Goal: Task Accomplishment & Management: Manage account settings

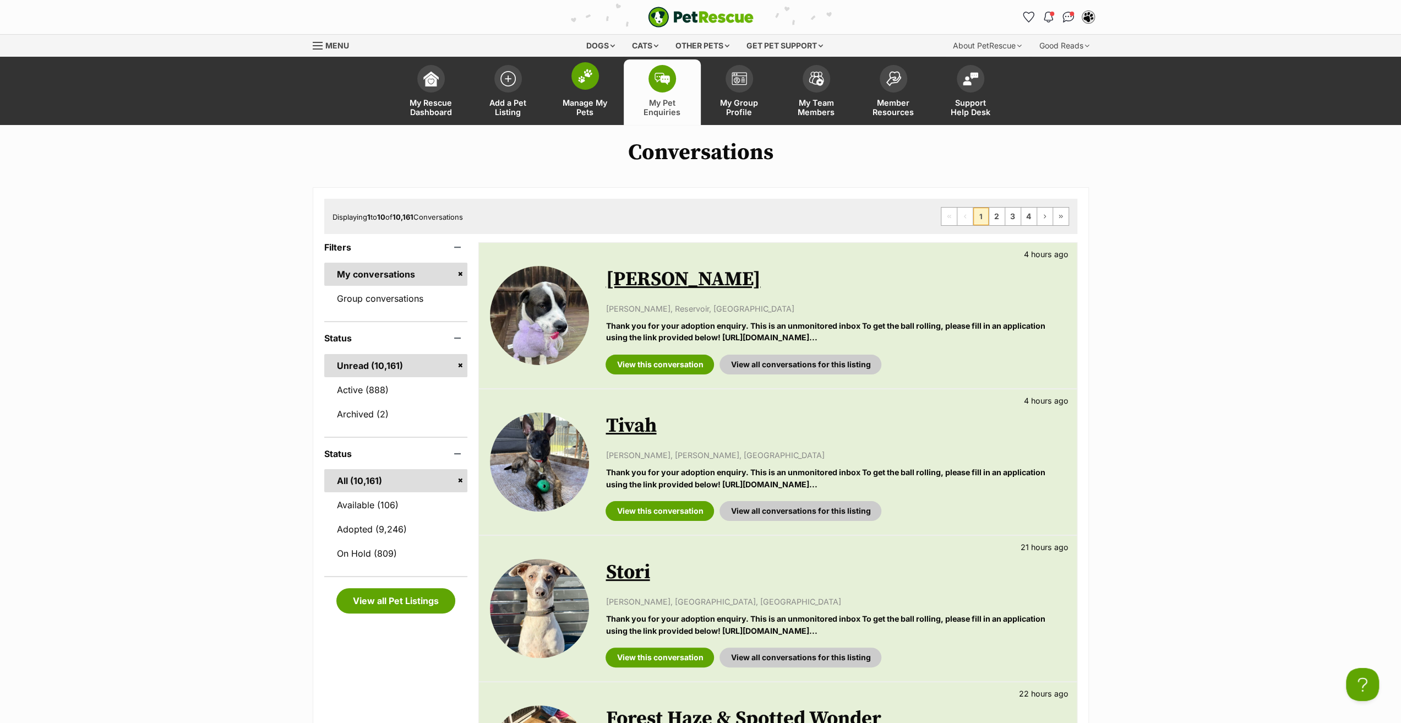
click at [583, 91] on link "Manage My Pets" at bounding box center [585, 92] width 77 height 66
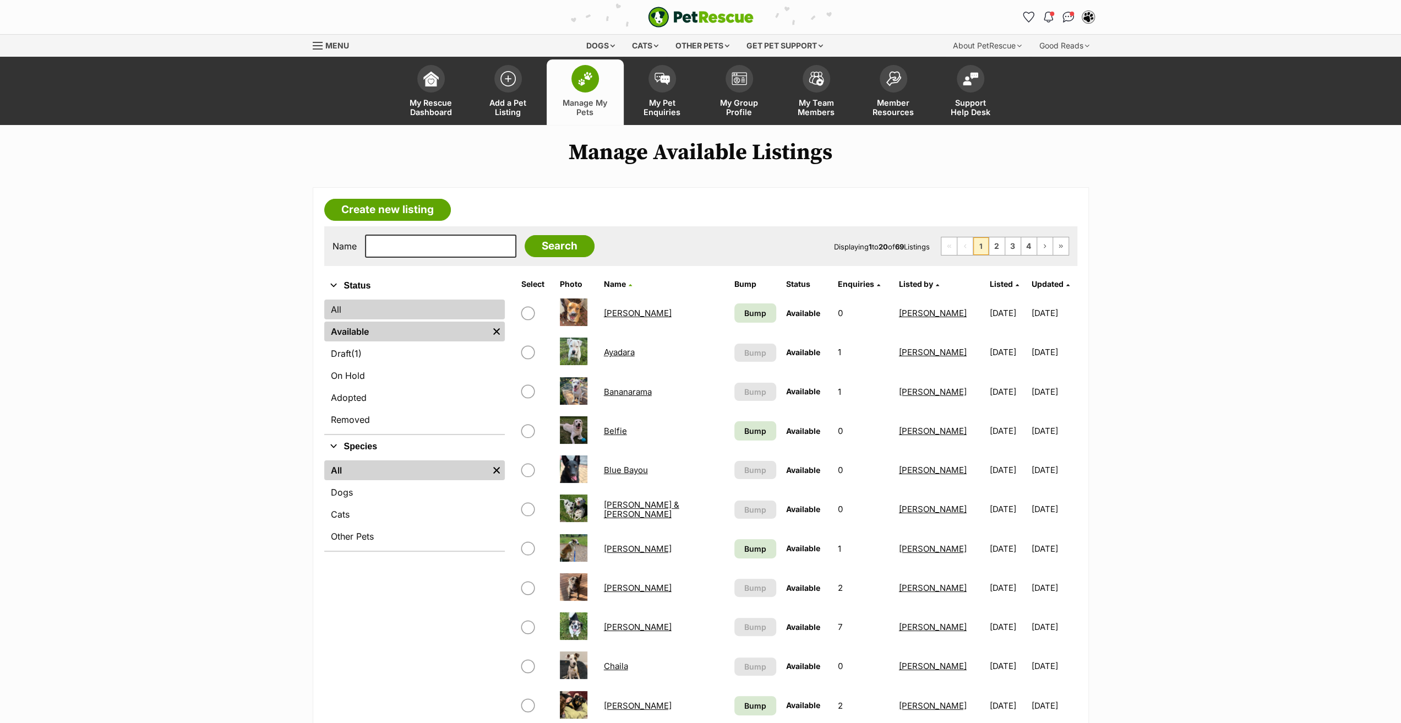
click at [339, 313] on link "All" at bounding box center [414, 310] width 181 height 20
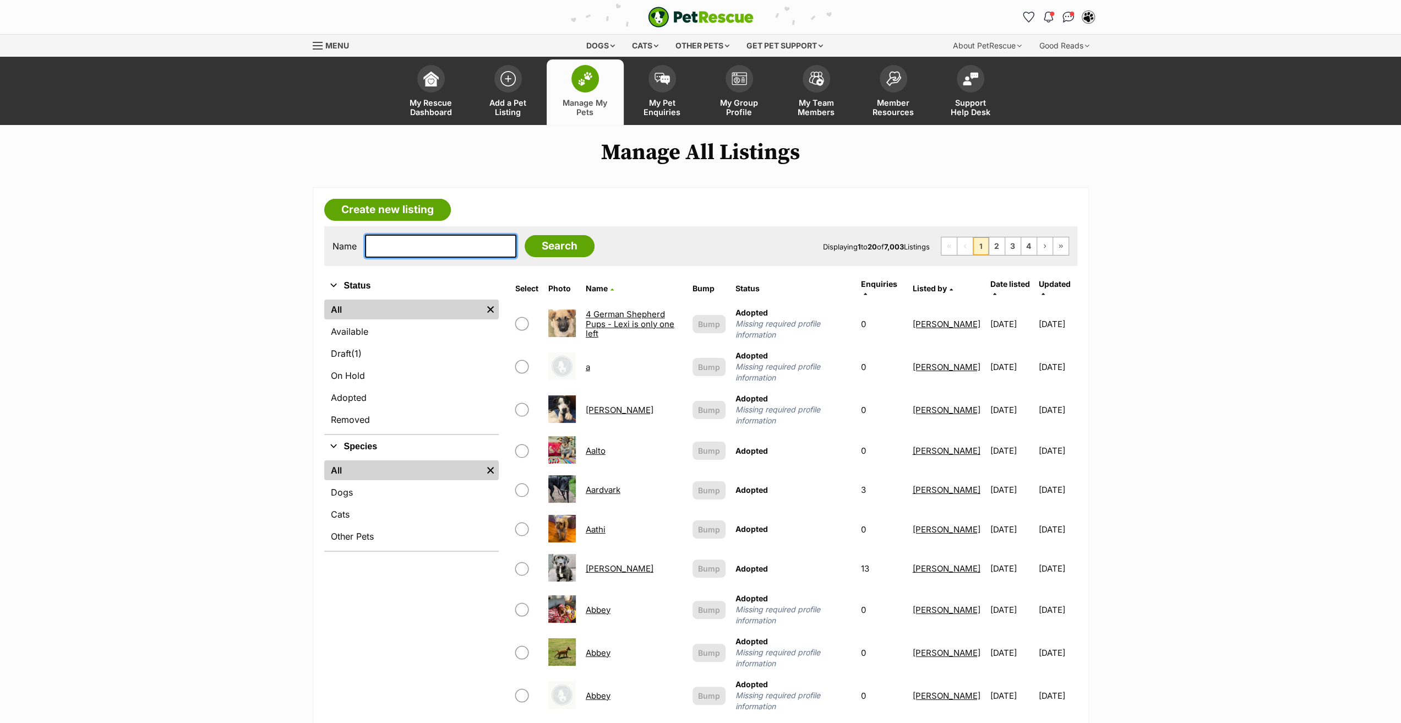
click at [405, 246] on input "text" at bounding box center [440, 246] width 151 height 23
click at [395, 247] on input "text" at bounding box center [440, 246] width 151 height 23
drag, startPoint x: 406, startPoint y: 237, endPoint x: 393, endPoint y: 242, distance: 13.6
click at [393, 242] on input "boo" at bounding box center [440, 246] width 151 height 23
type input "boob"
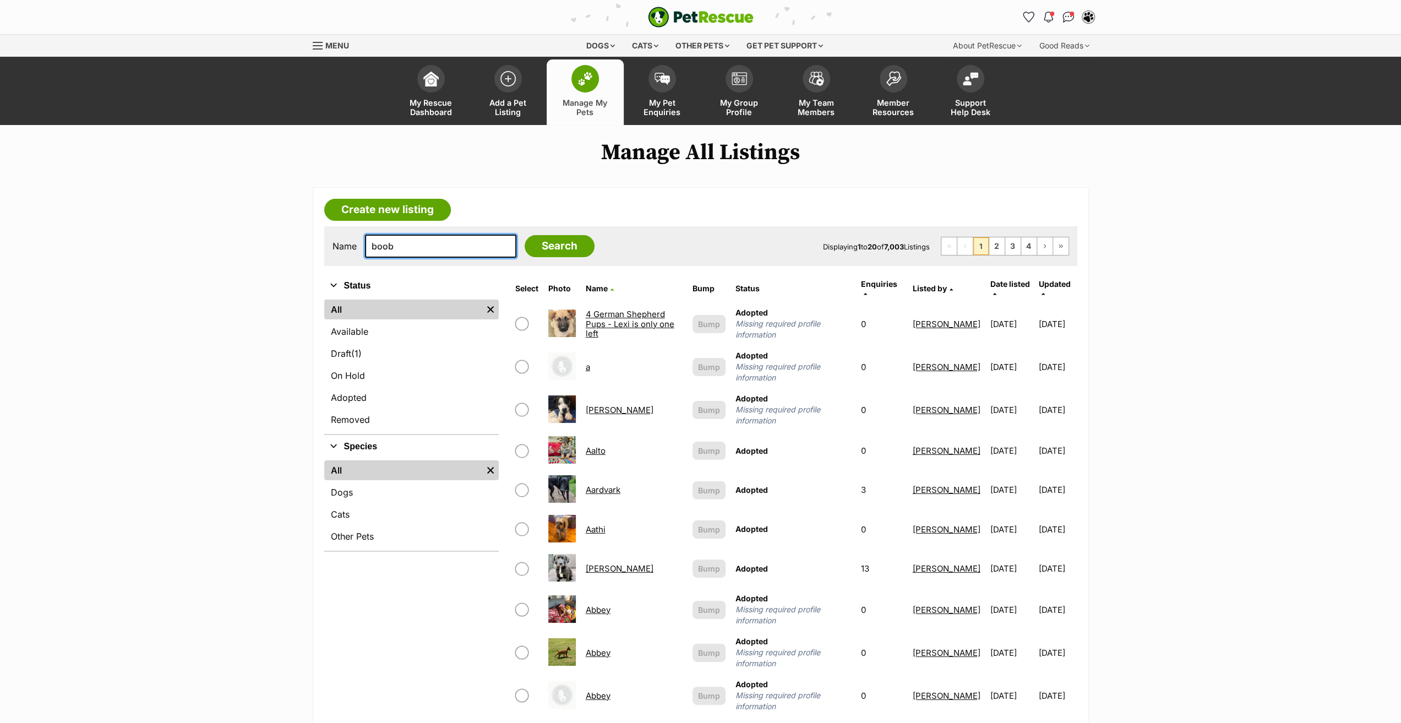
click at [525, 235] on input "Search" at bounding box center [560, 246] width 70 height 22
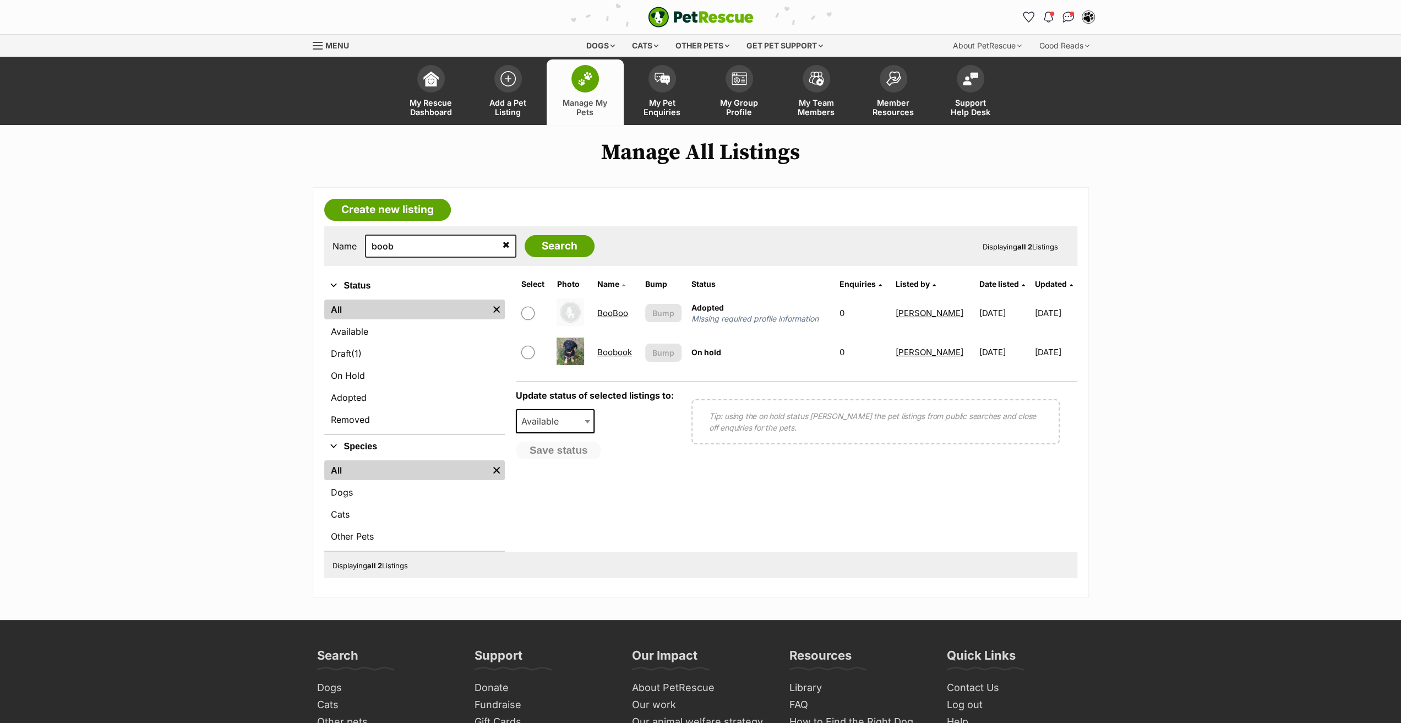
click at [625, 352] on link "Boobook" at bounding box center [614, 352] width 35 height 10
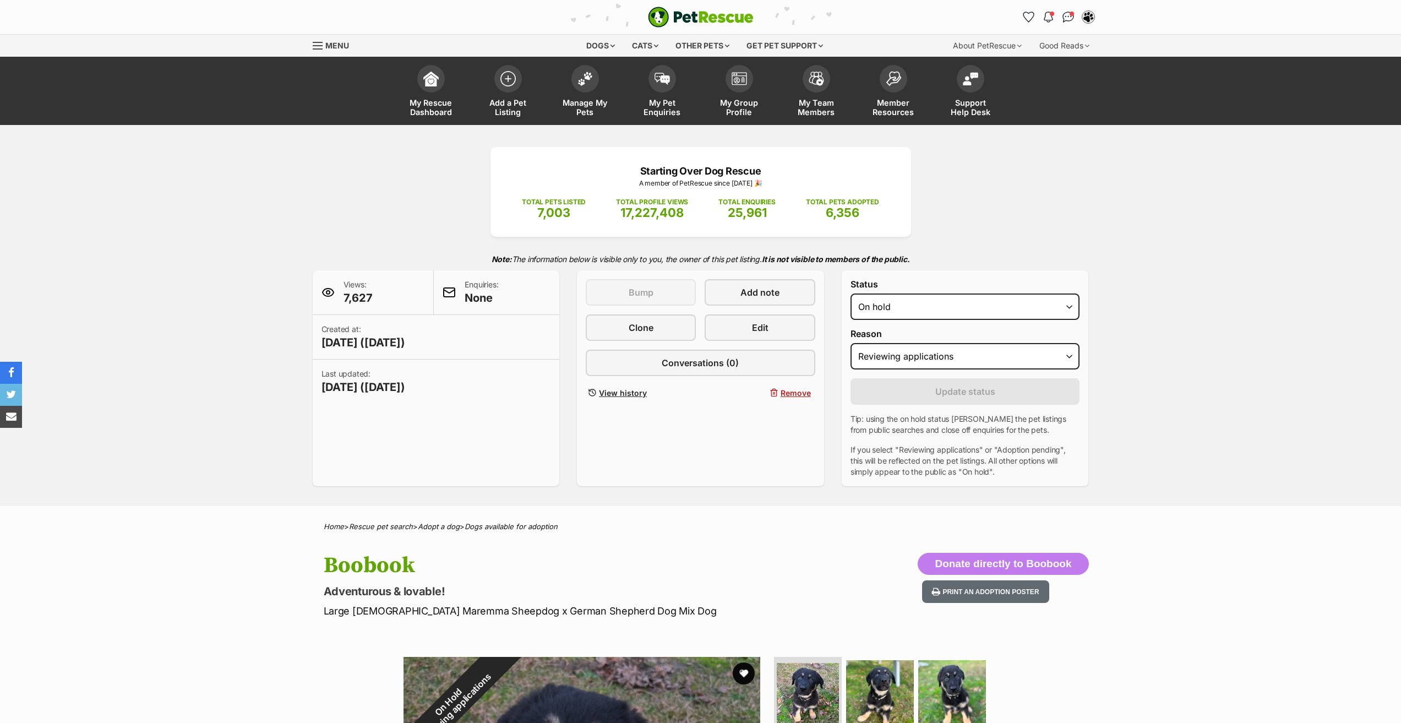
select select "reviewing_applications"
click at [632, 328] on span "Clone" at bounding box center [641, 327] width 25 height 13
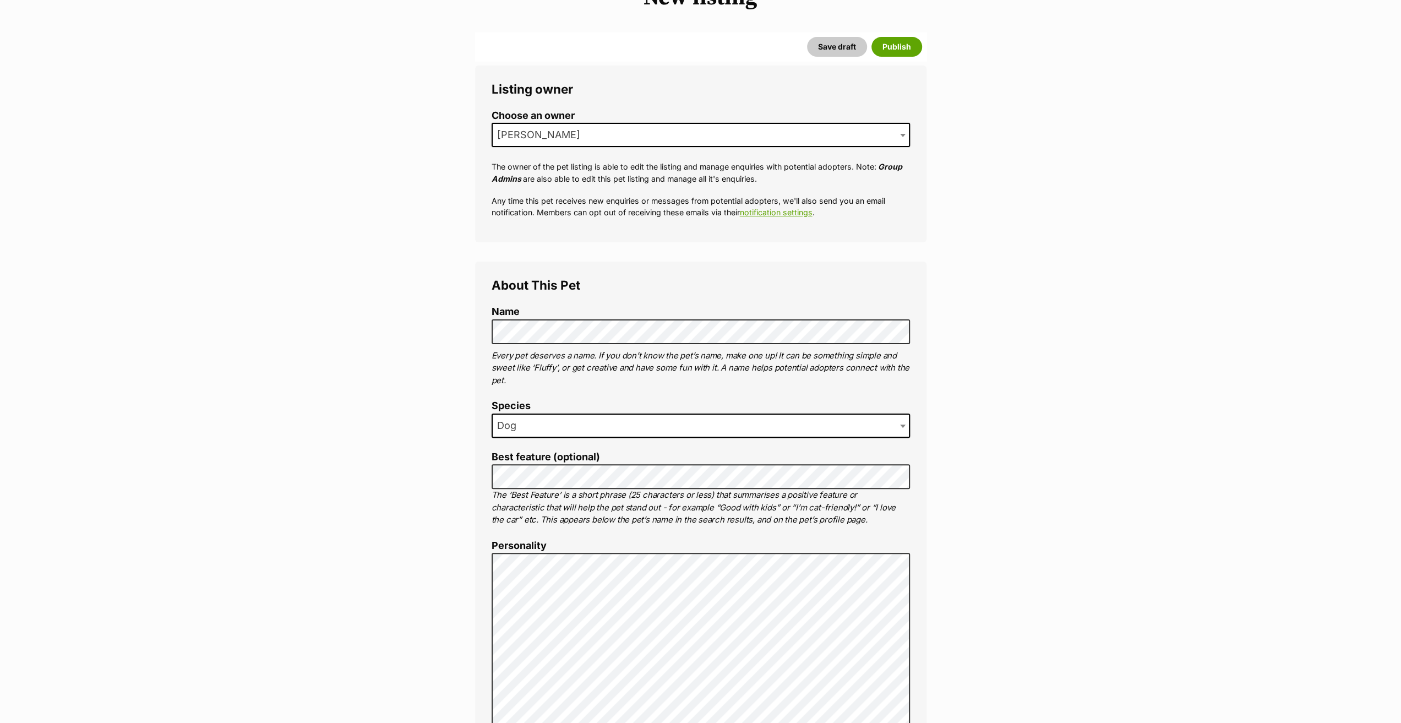
scroll to position [165, 0]
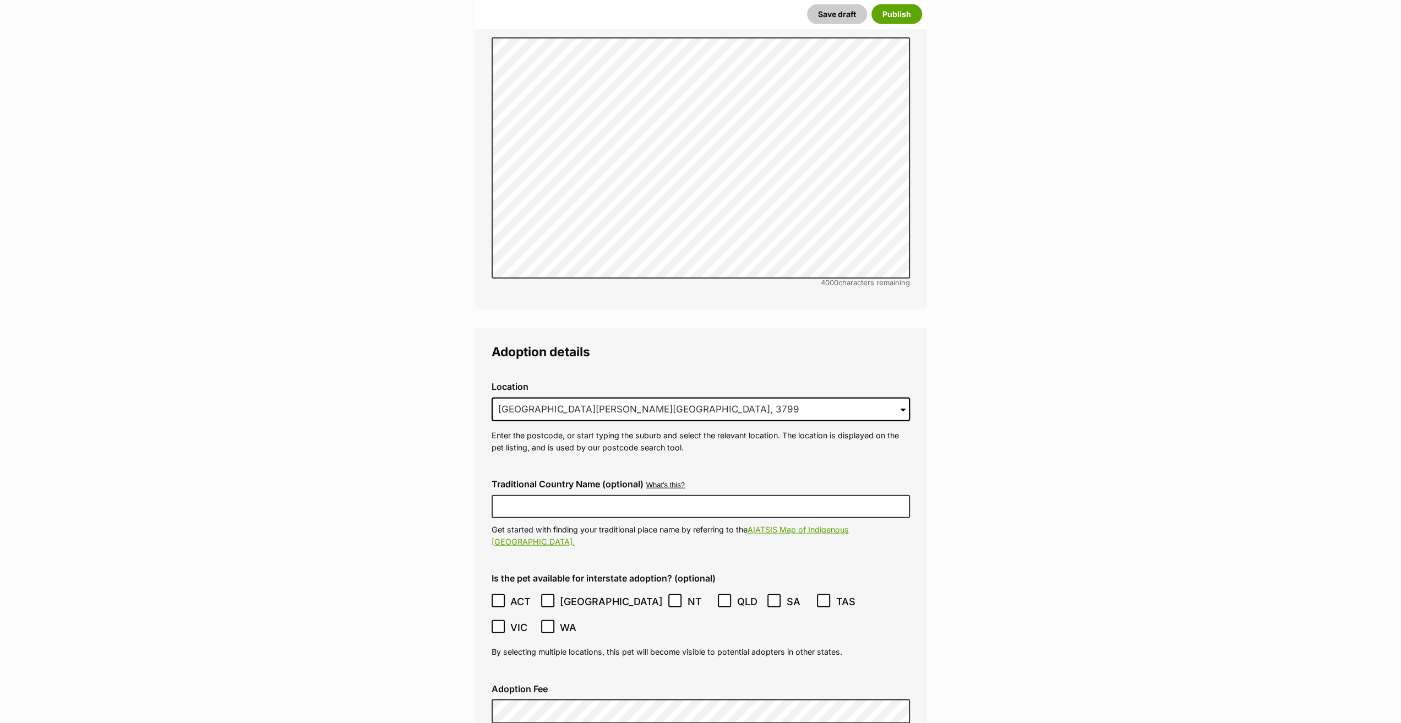
scroll to position [2643, 0]
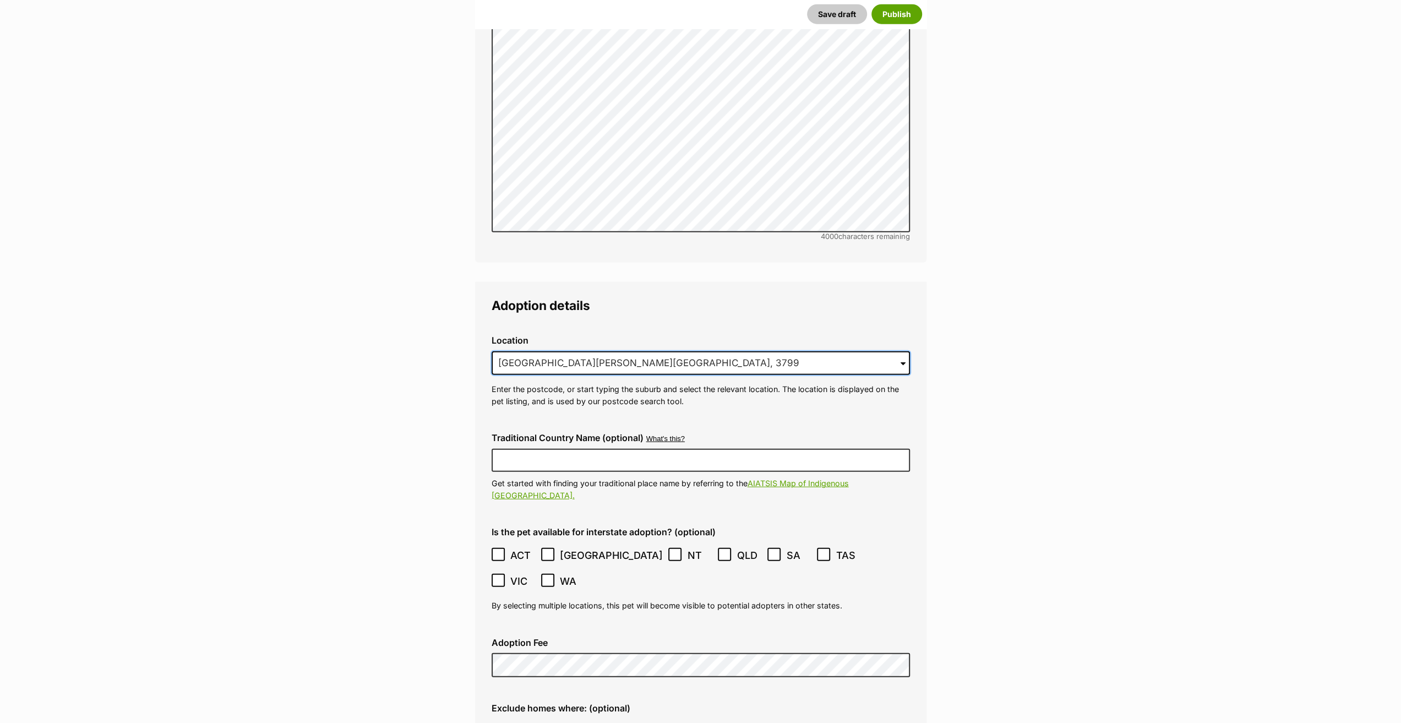
drag, startPoint x: 650, startPoint y: 334, endPoint x: 417, endPoint y: 334, distance: 232.4
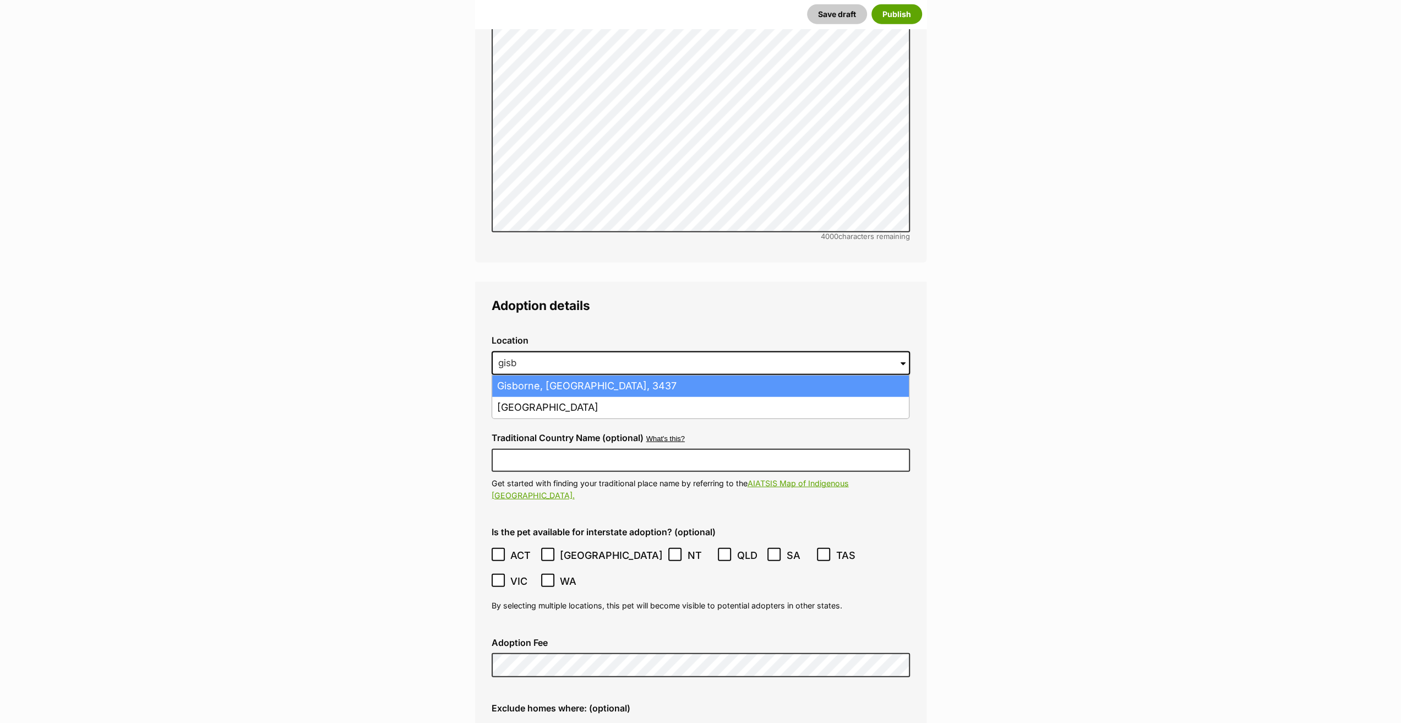
click at [588, 376] on li "Gisborne, Victoria, 3437" at bounding box center [700, 386] width 417 height 21
type input "Gisborne, Victoria, 3437"
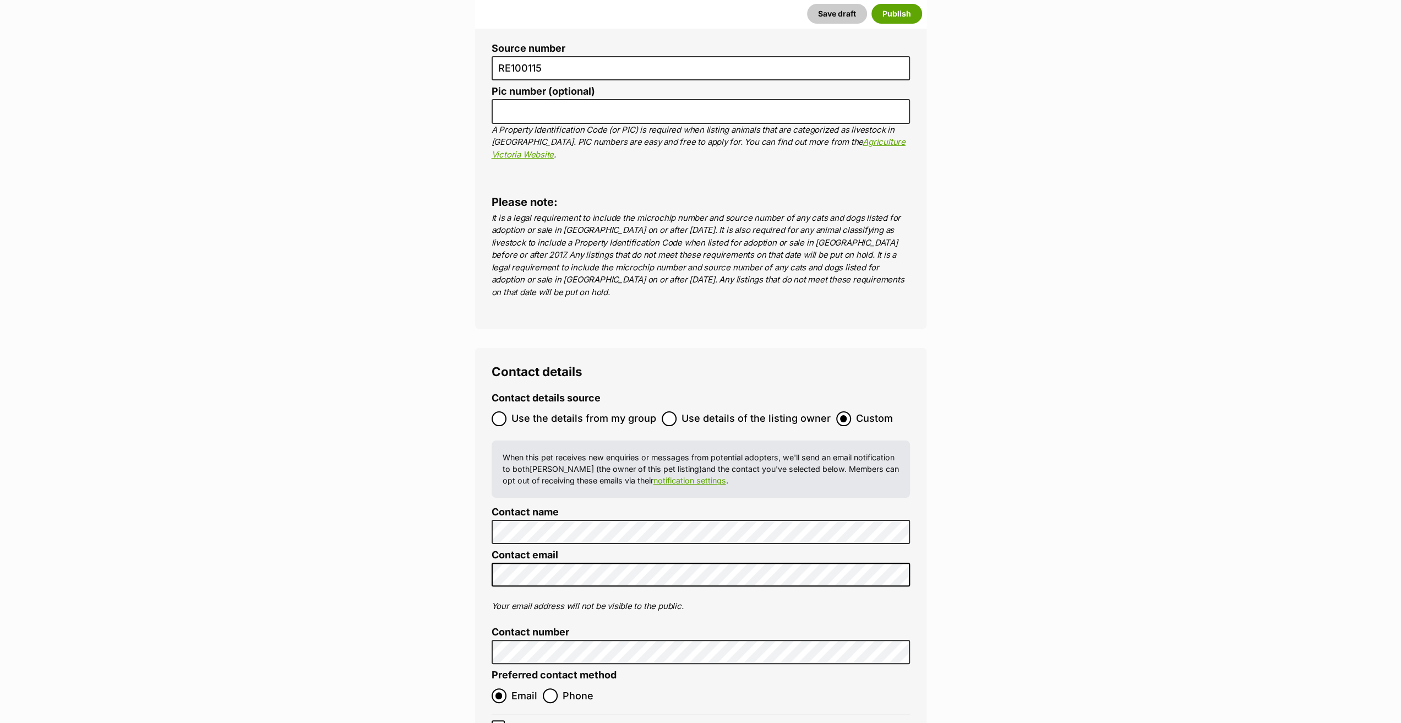
scroll to position [4185, 0]
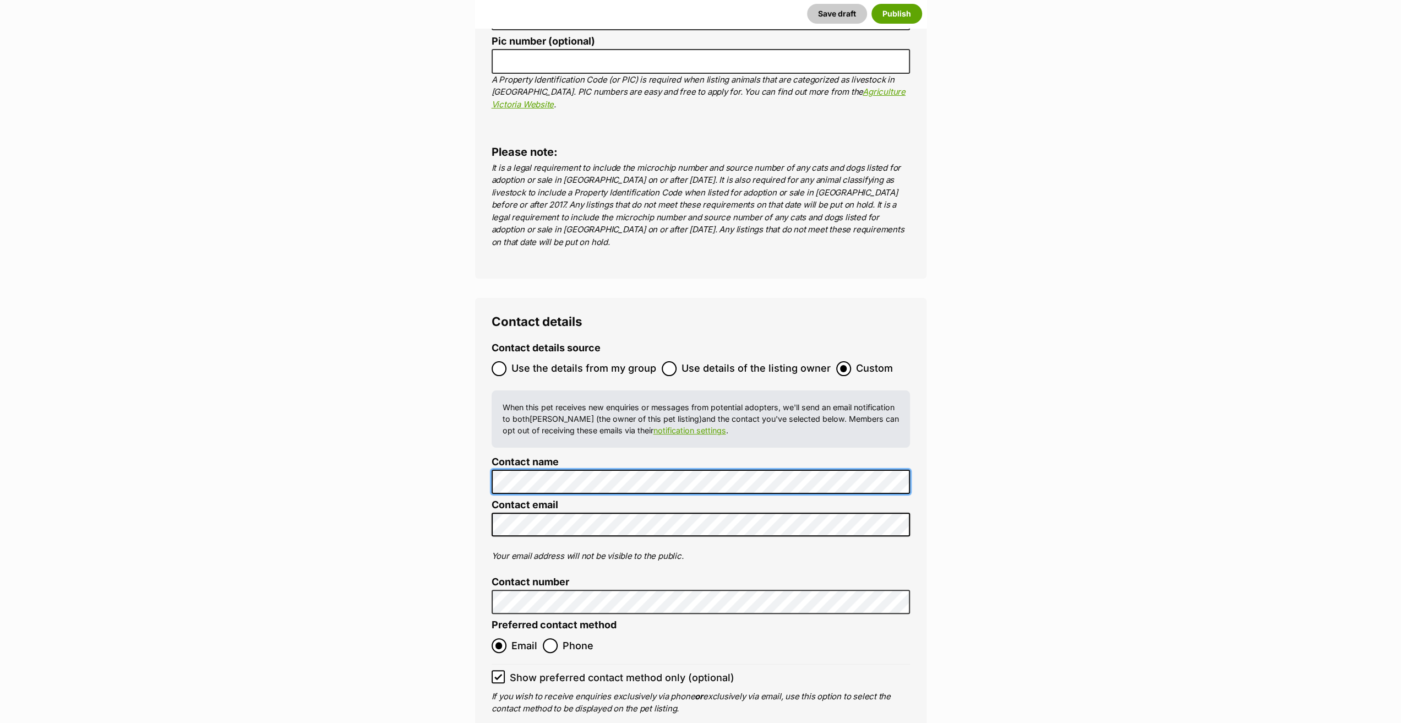
scroll to position [4350, 0]
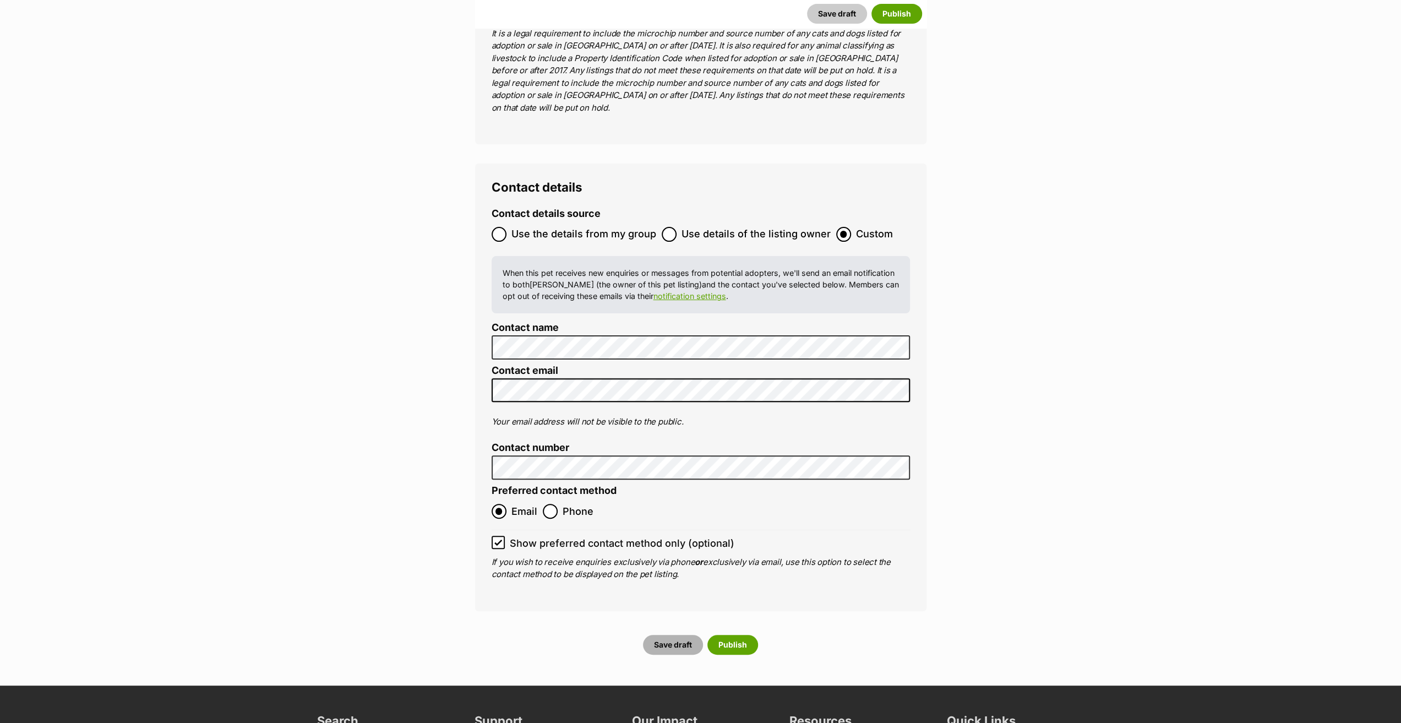
click at [665, 635] on button "Save draft" at bounding box center [673, 645] width 60 height 20
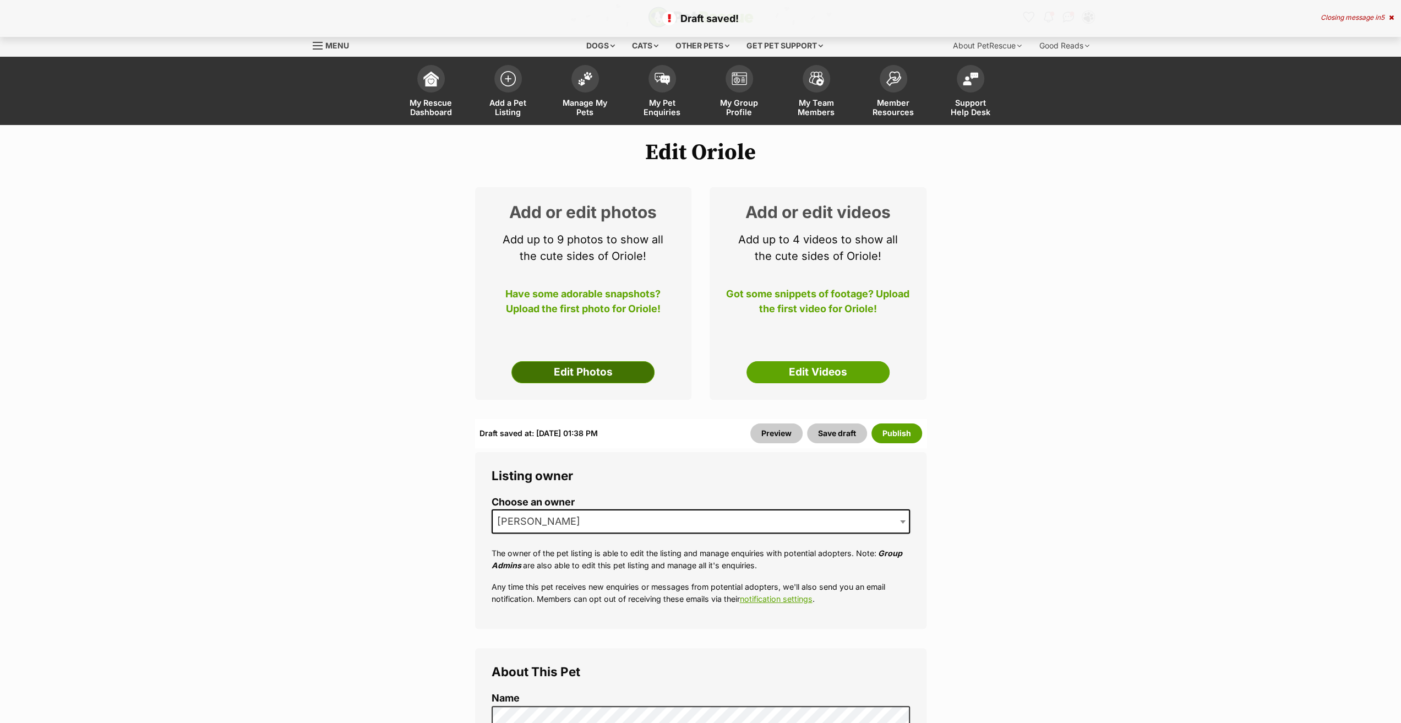
click at [547, 377] on link "Edit Photos" at bounding box center [583, 372] width 143 height 22
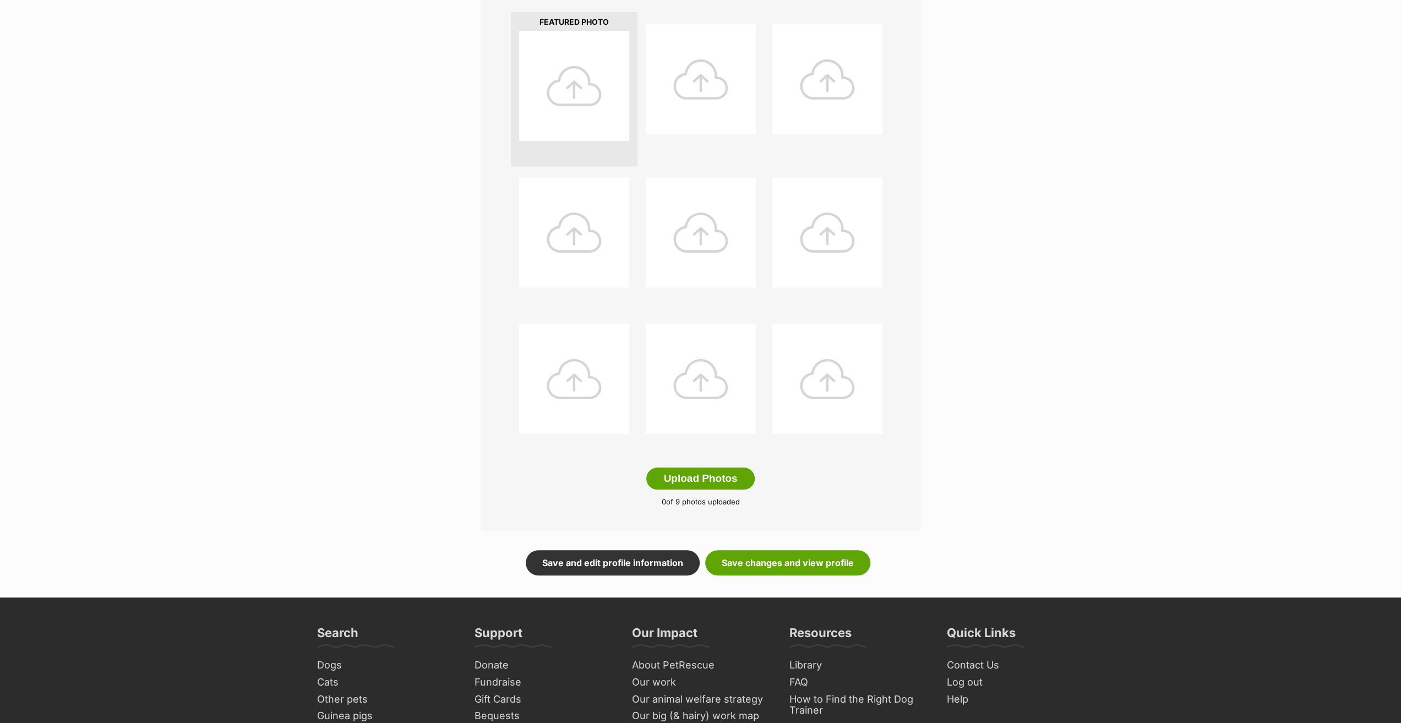
scroll to position [275, 0]
click at [703, 478] on button "Upload Photos" at bounding box center [700, 478] width 108 height 22
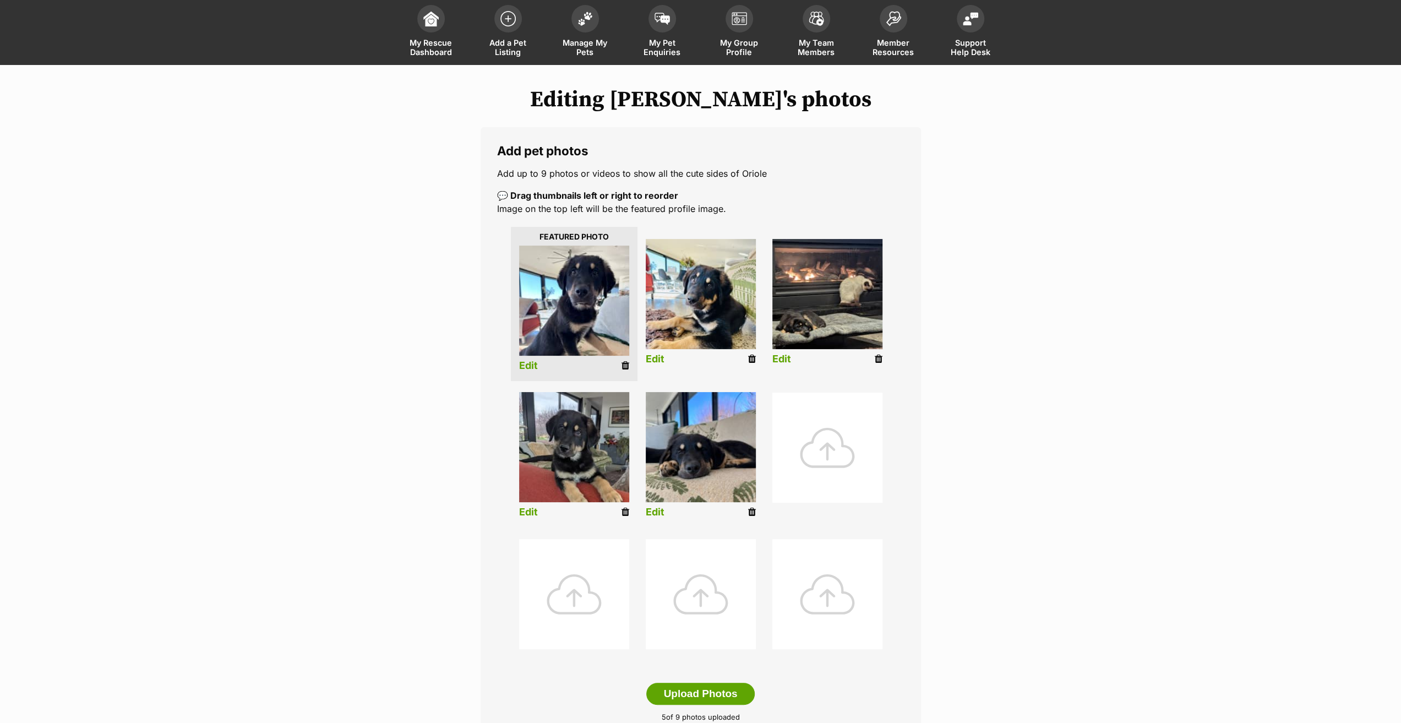
scroll to position [55, 0]
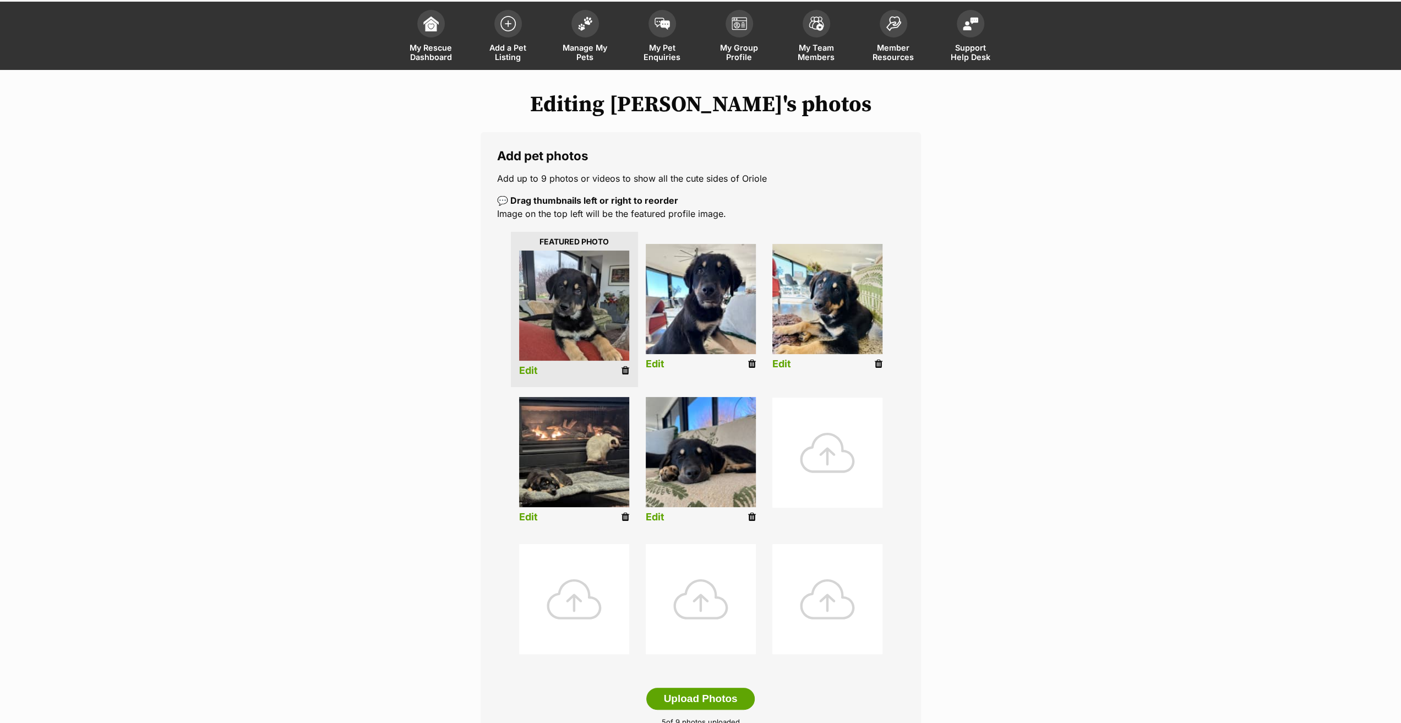
click at [534, 367] on link "Edit" at bounding box center [528, 371] width 19 height 12
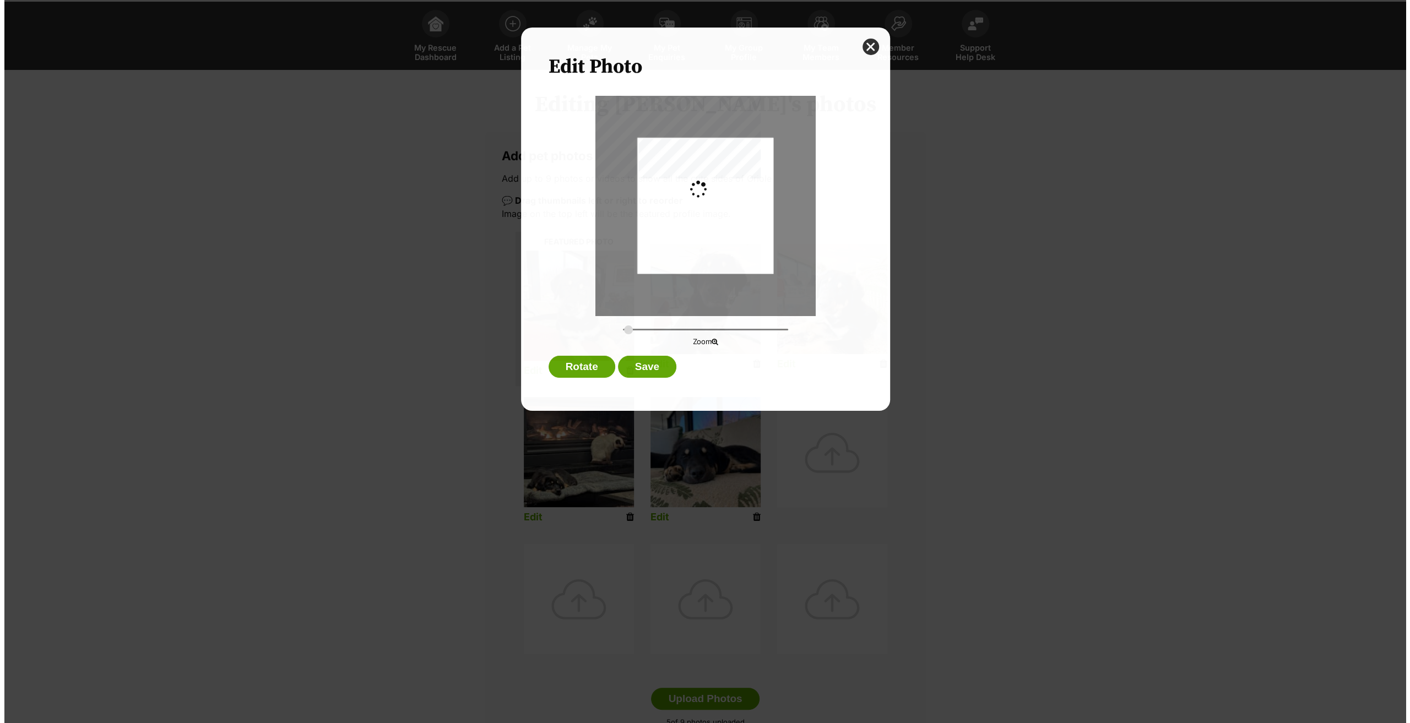
scroll to position [0, 0]
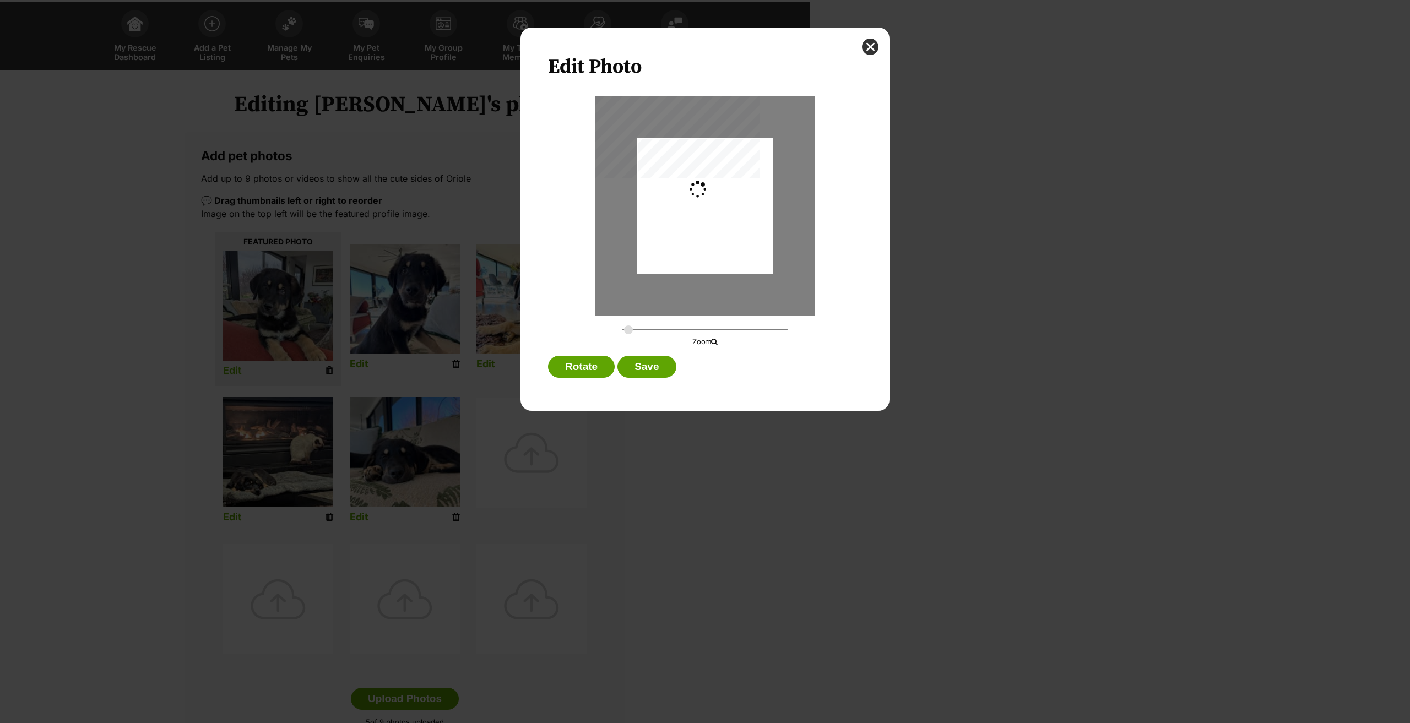
type input "0.2744"
drag, startPoint x: 725, startPoint y: 211, endPoint x: 724, endPoint y: 217, distance: 6.3
click at [724, 217] on div "Dialog Window - Close (Press escape to close)" at bounding box center [705, 212] width 136 height 181
click at [657, 363] on button "Save" at bounding box center [646, 367] width 58 height 22
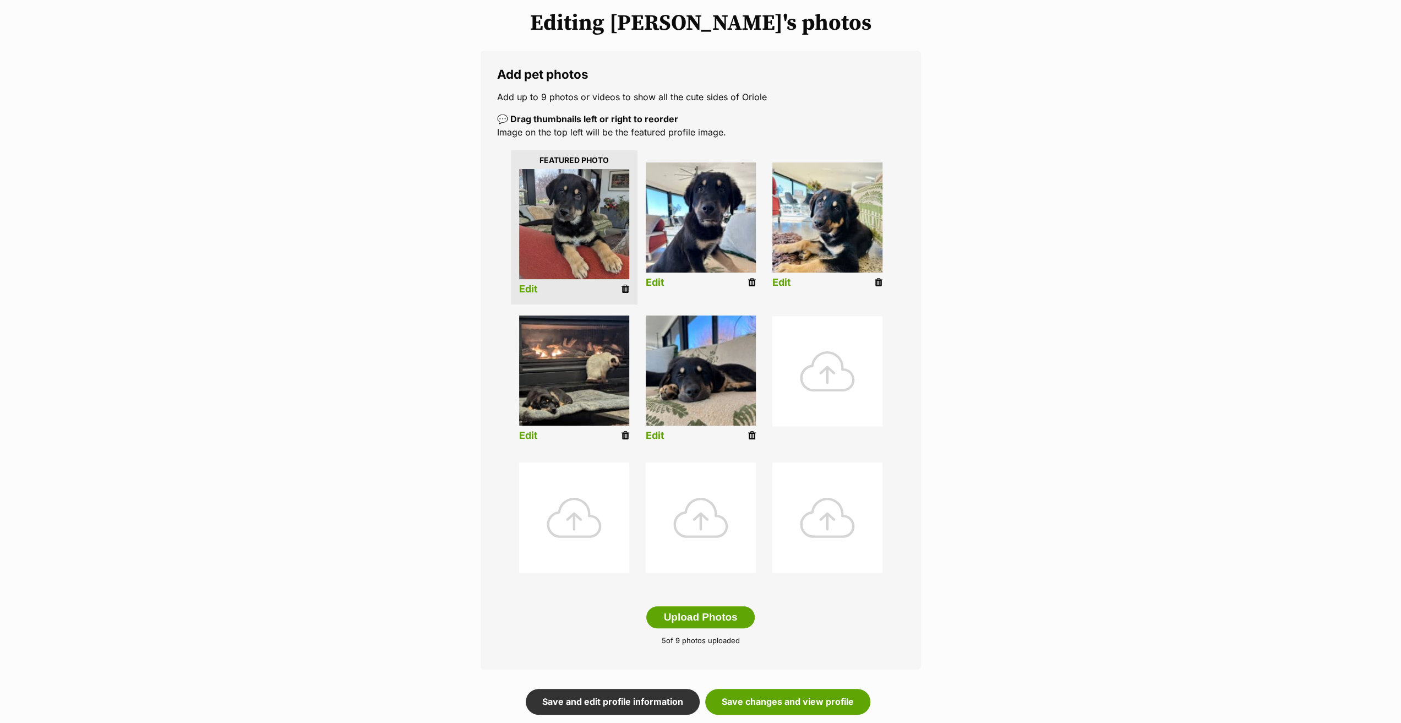
scroll to position [275, 0]
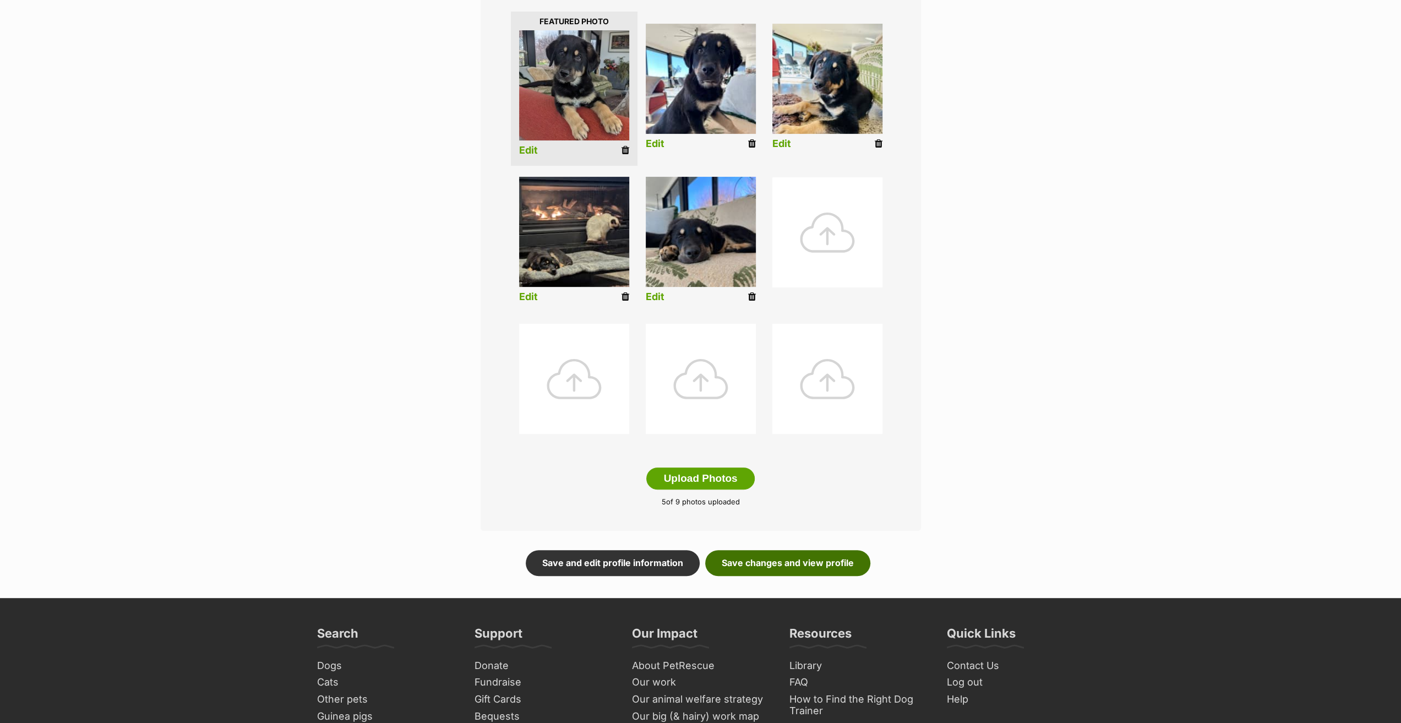
click at [791, 561] on link "Save changes and view profile" at bounding box center [787, 562] width 165 height 25
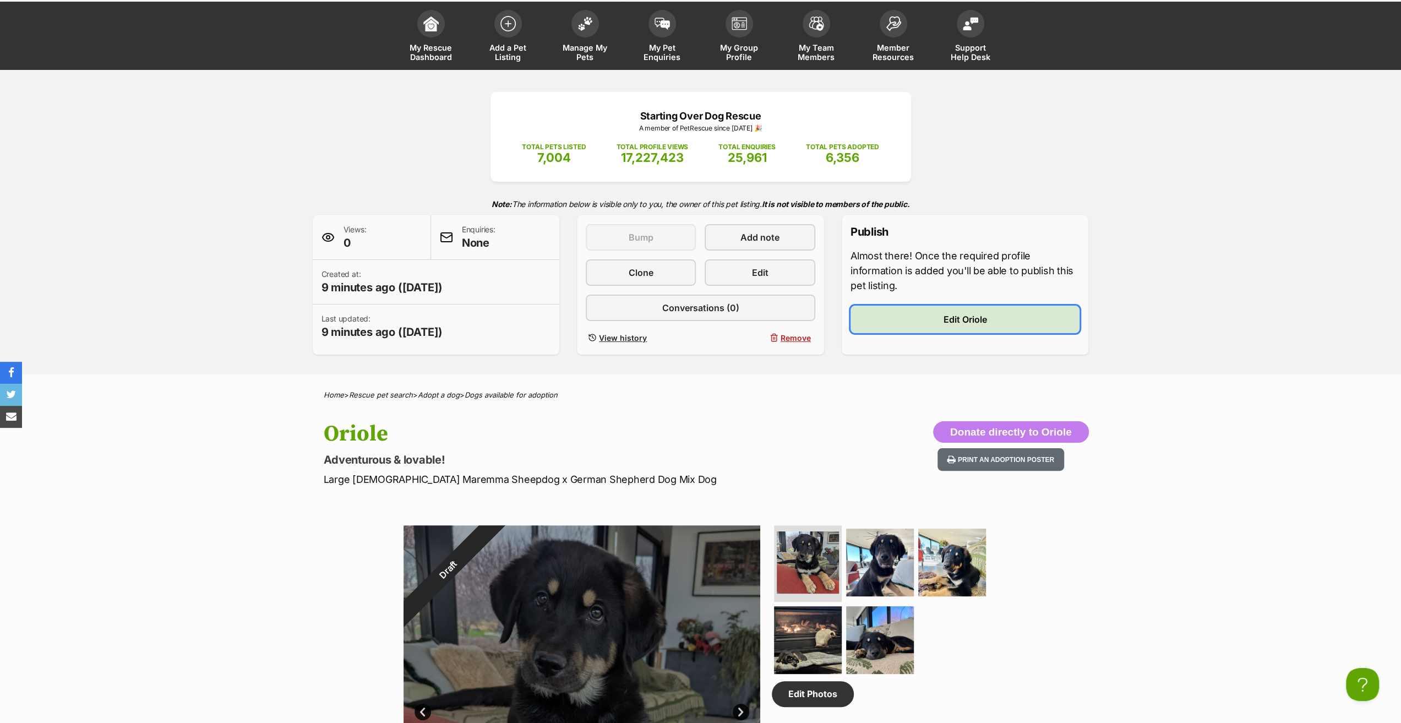
click at [923, 314] on link "Edit Oriole" at bounding box center [966, 320] width 230 height 28
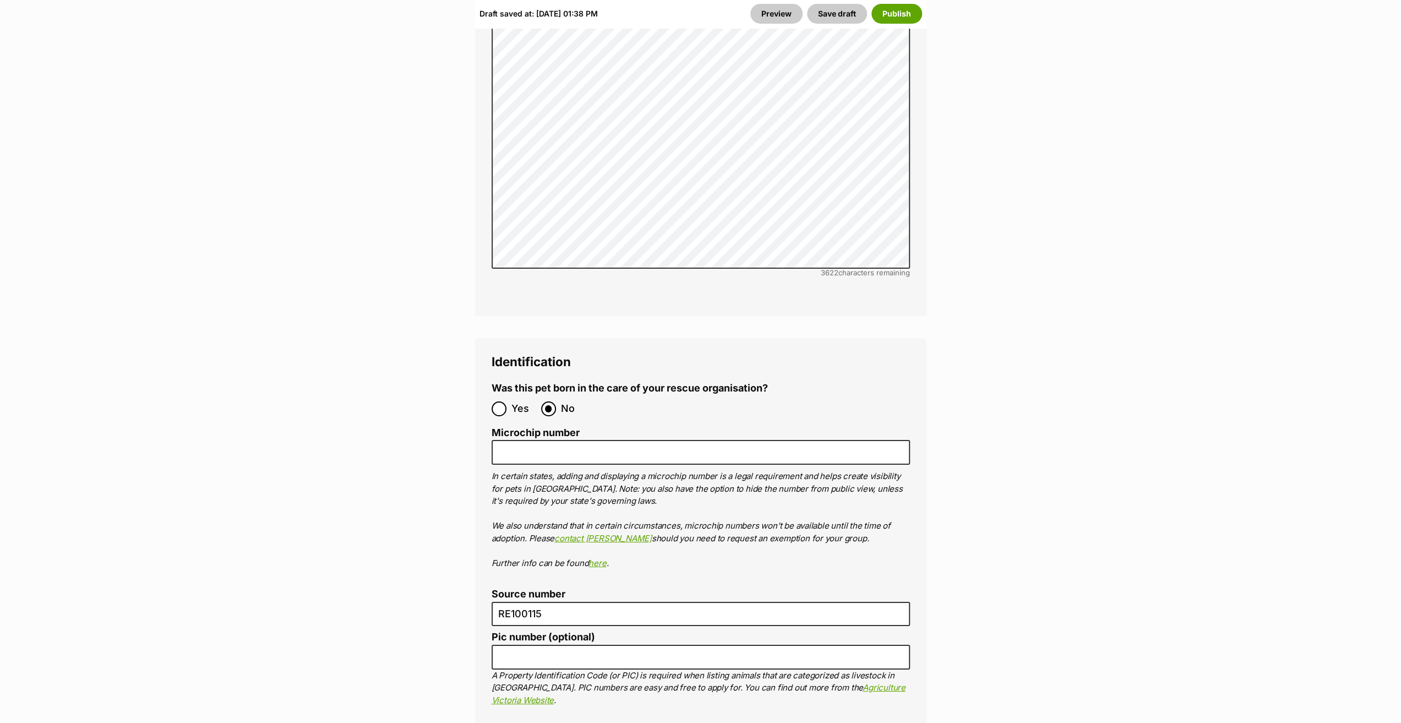
scroll to position [3909, 0]
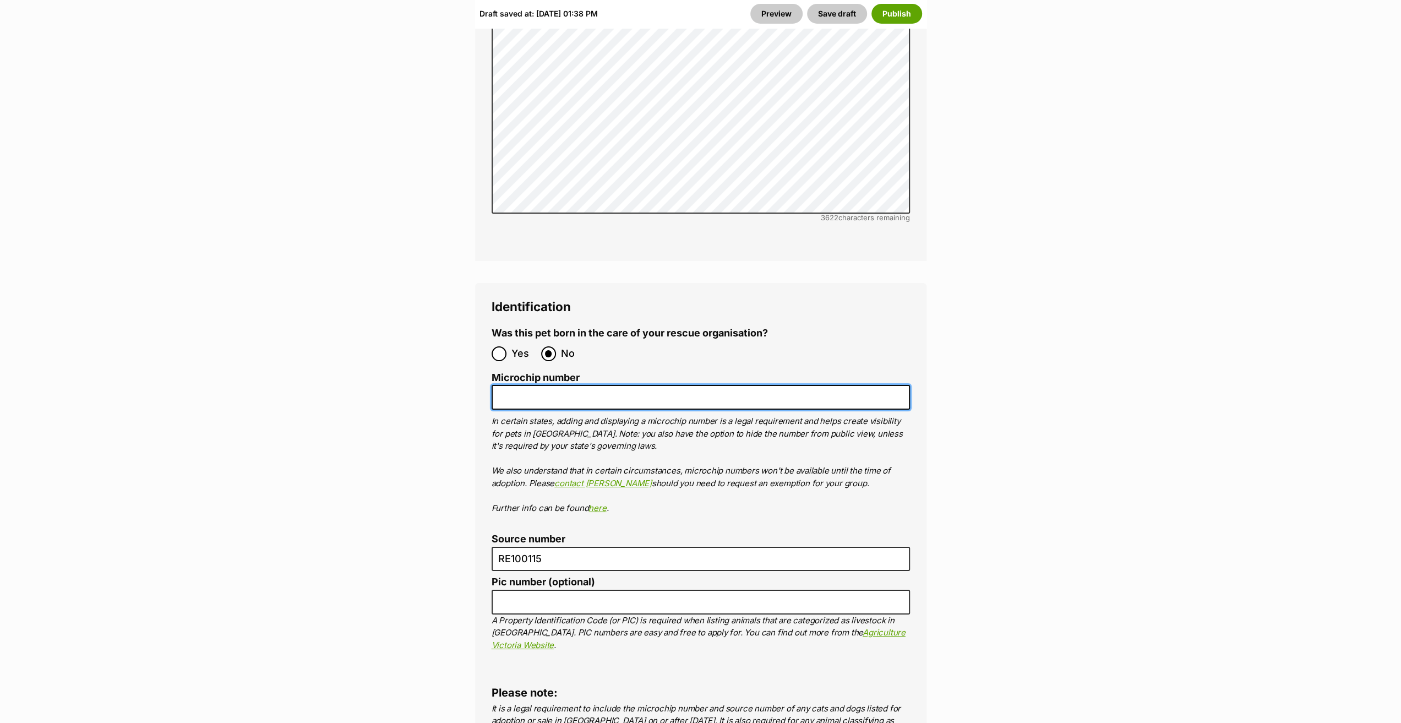
paste input "956000015787817"
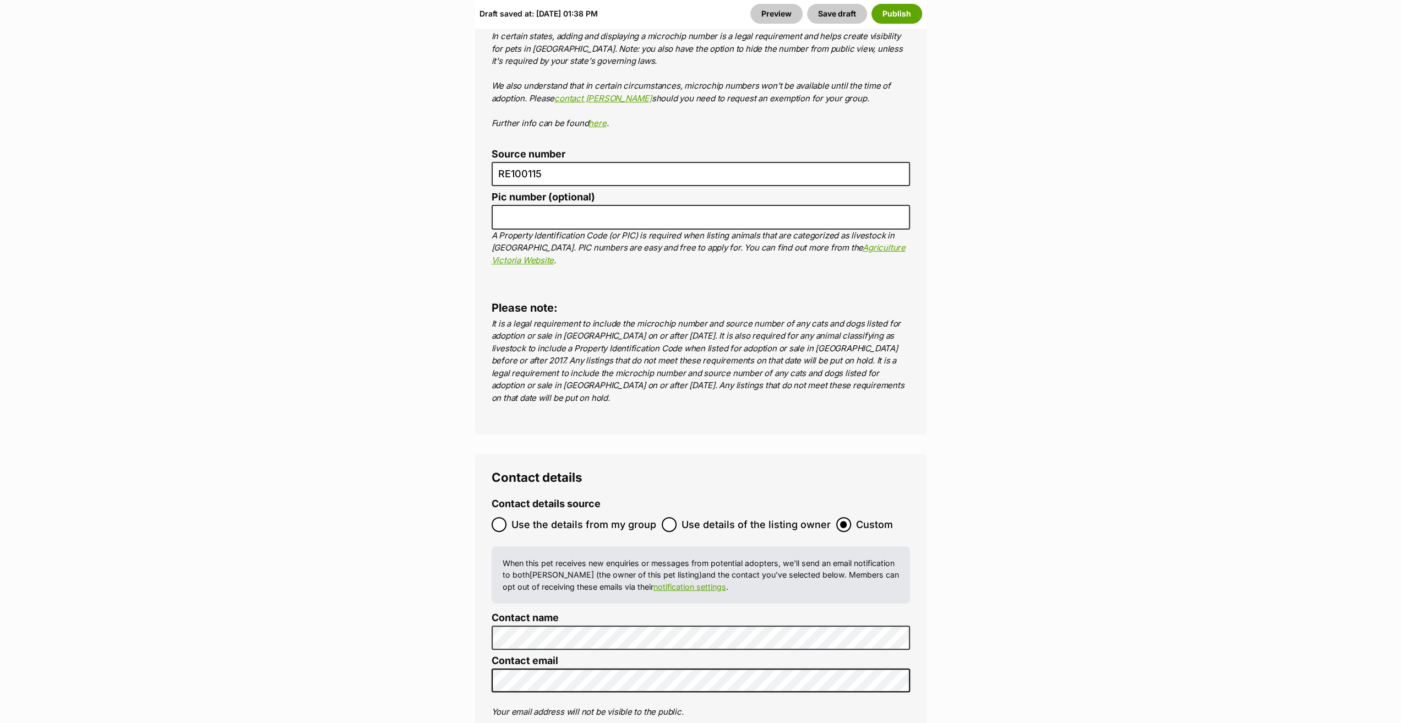
scroll to position [4295, 0]
type input "956000015787817"
click at [906, 12] on button "Publish" at bounding box center [897, 14] width 51 height 20
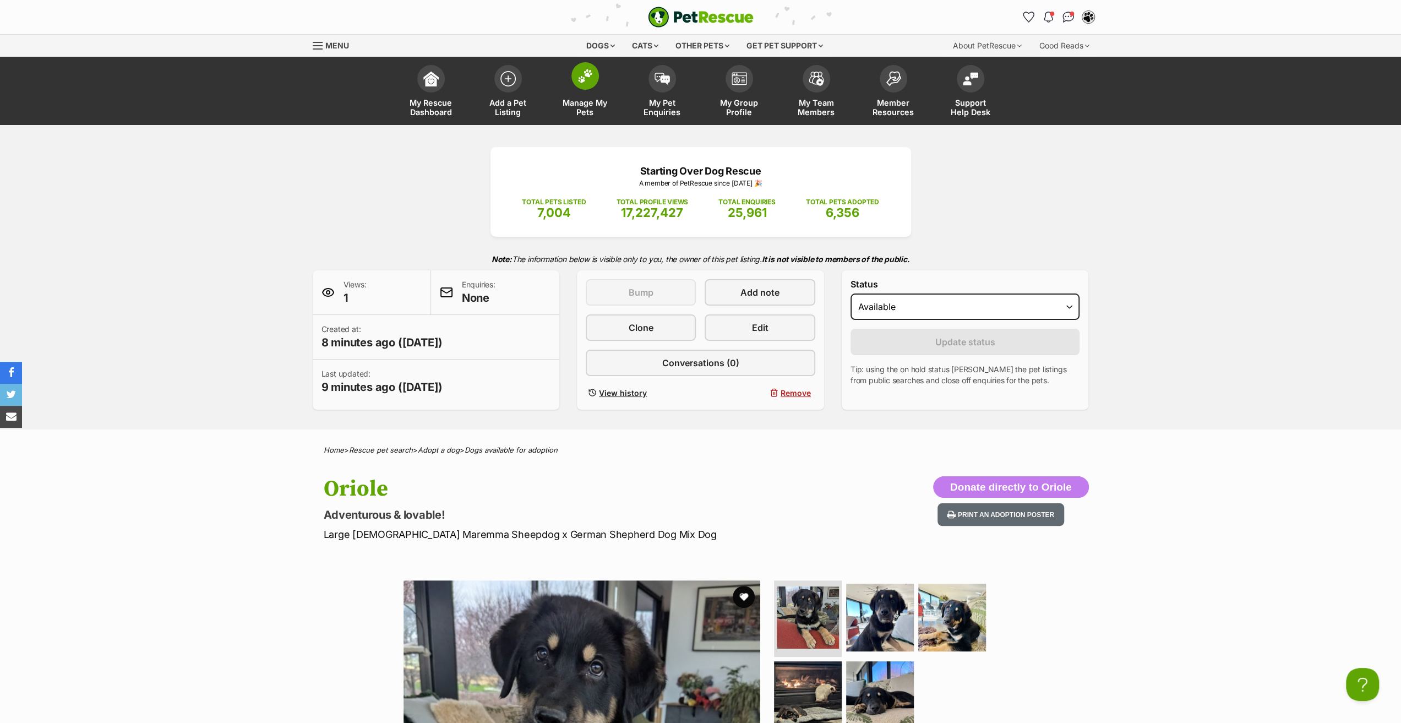
click at [583, 106] on span "Manage My Pets" at bounding box center [586, 107] width 50 height 19
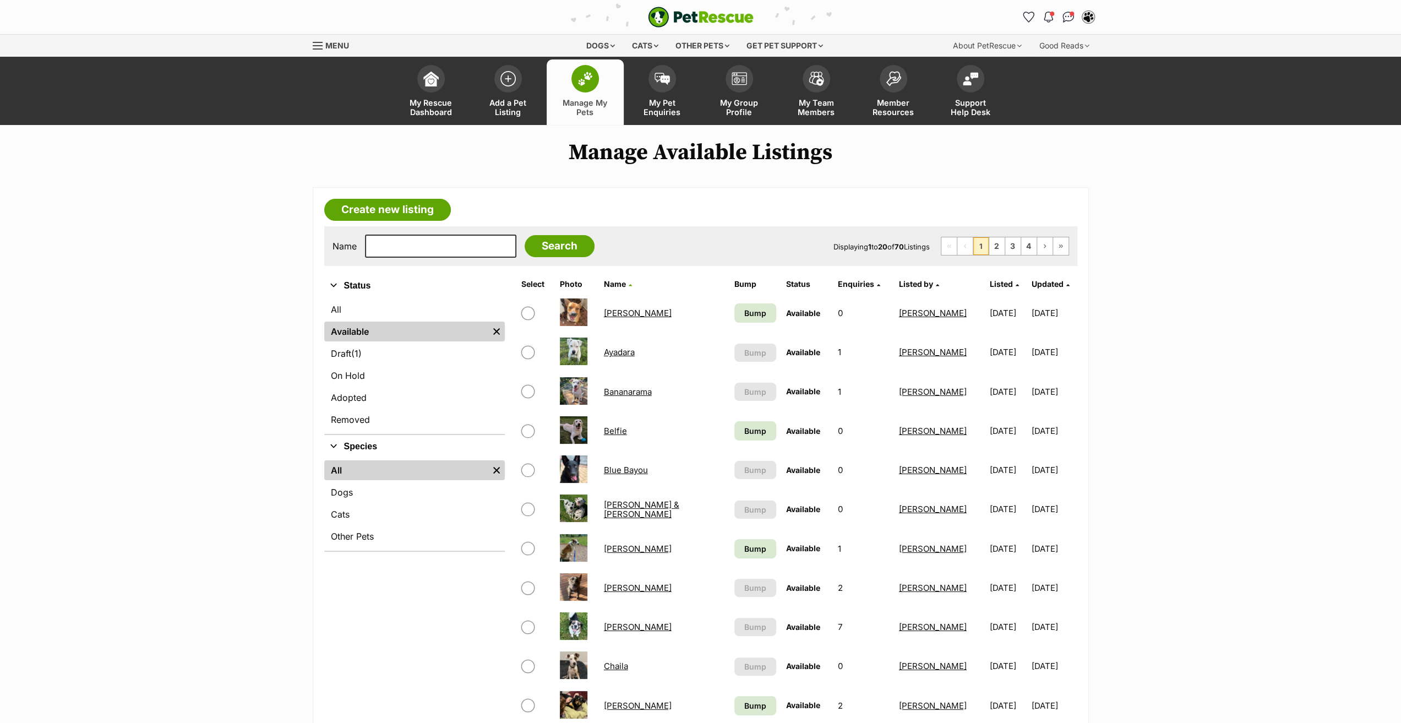
click at [621, 432] on link "Belfie" at bounding box center [615, 431] width 23 height 10
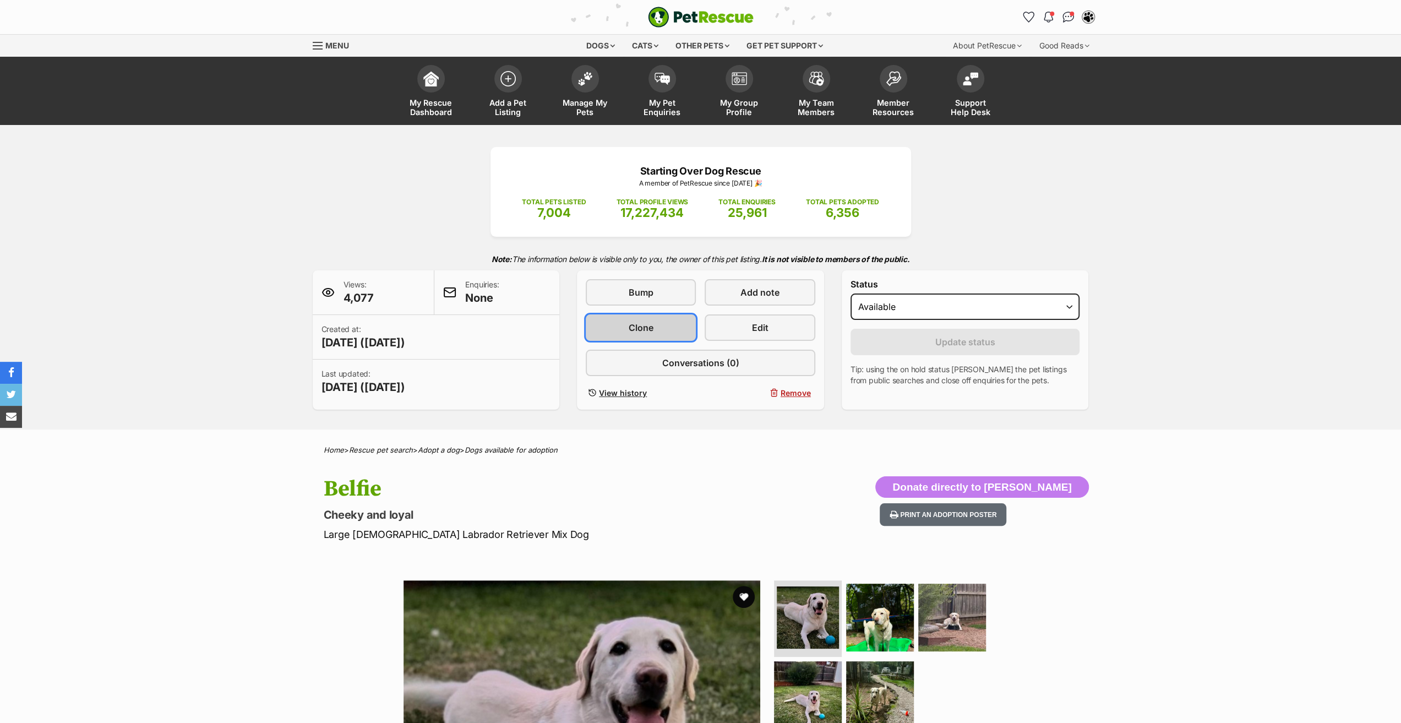
click at [625, 328] on link "Clone" at bounding box center [641, 327] width 110 height 26
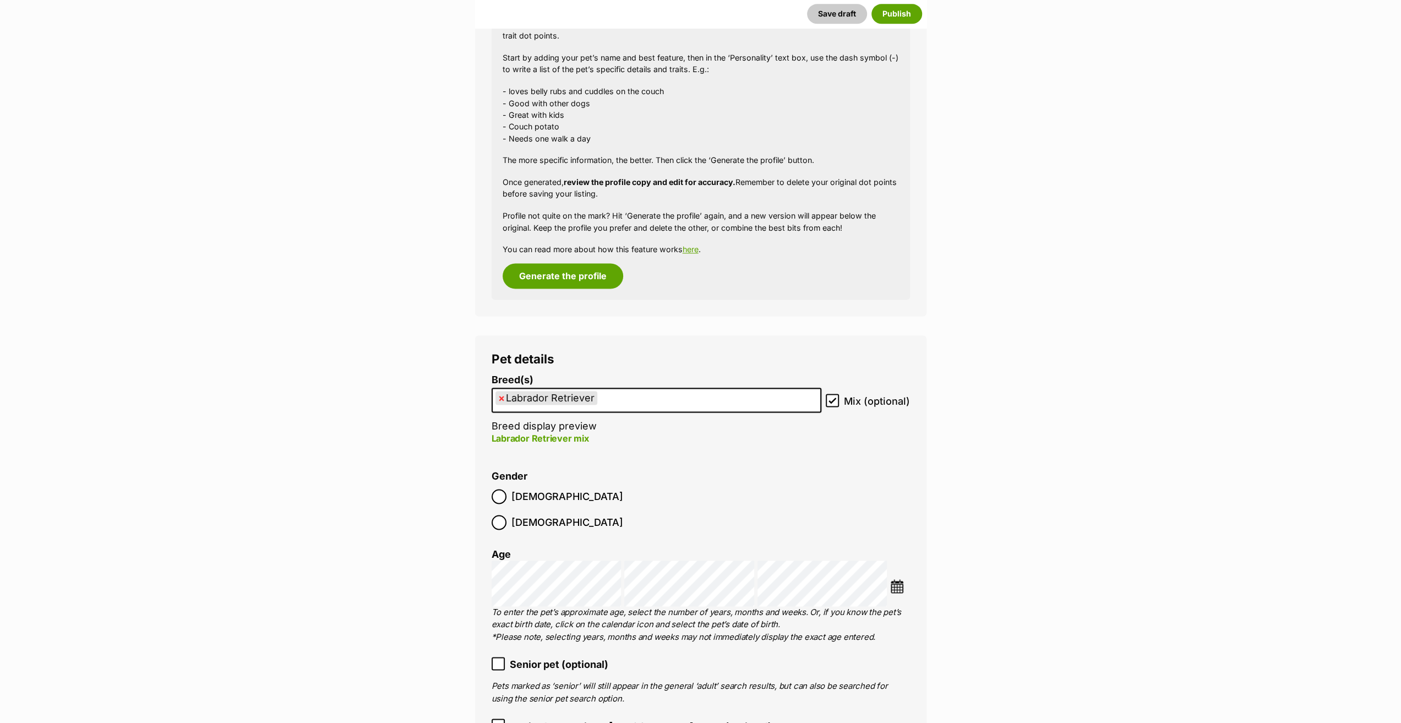
scroll to position [1377, 0]
click at [657, 386] on li "Breed(s) Labrador Retriever Affenpinscher Afghan Hound Airedale Terrier Akita A…" at bounding box center [657, 415] width 330 height 82
click at [654, 398] on ul "× Labrador Retriever" at bounding box center [657, 399] width 328 height 23
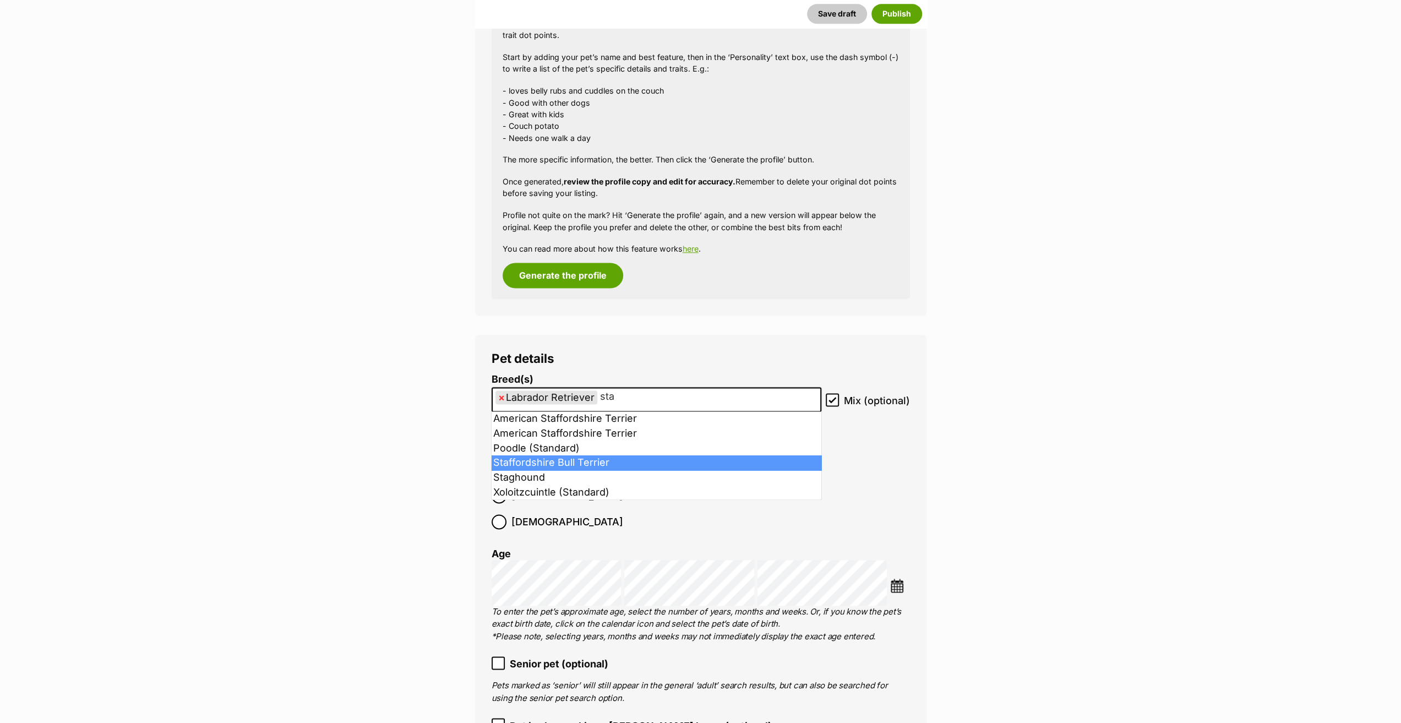
type input "sta"
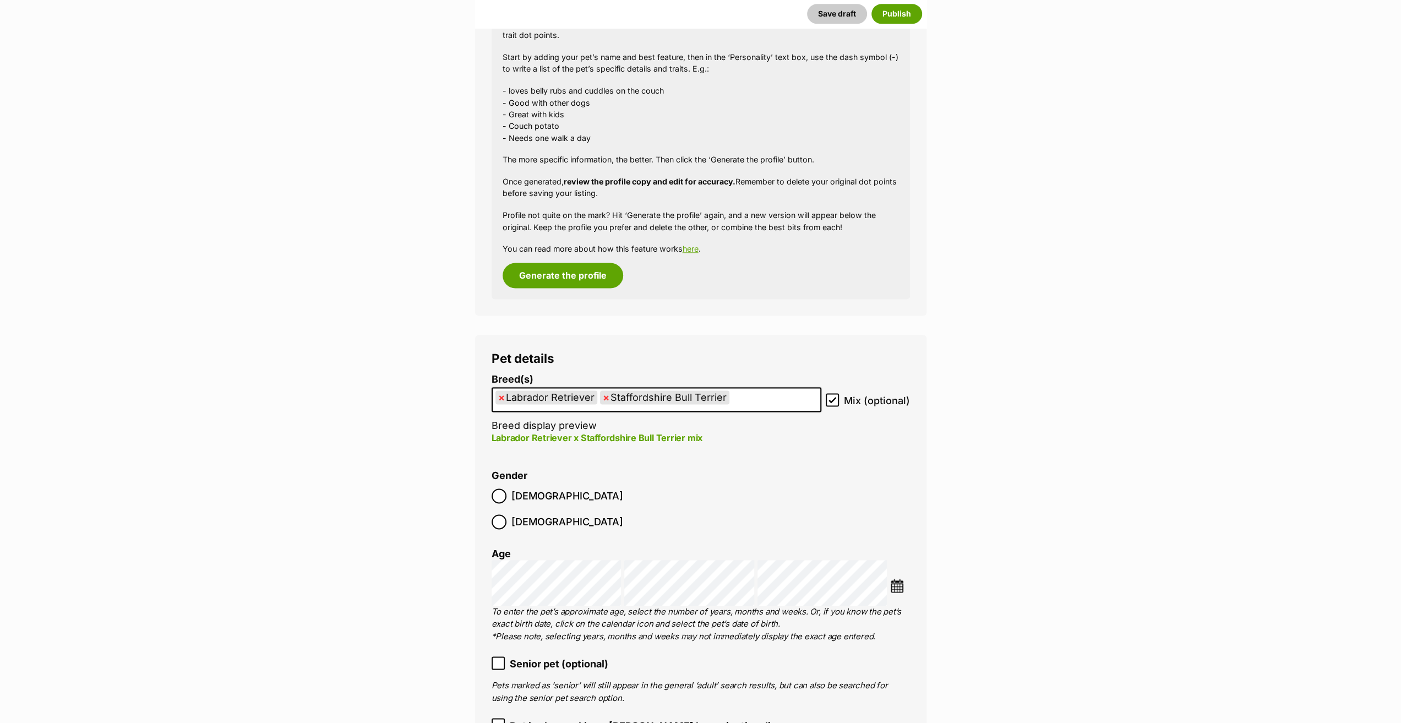
click at [895, 579] on img at bounding box center [897, 586] width 14 height 14
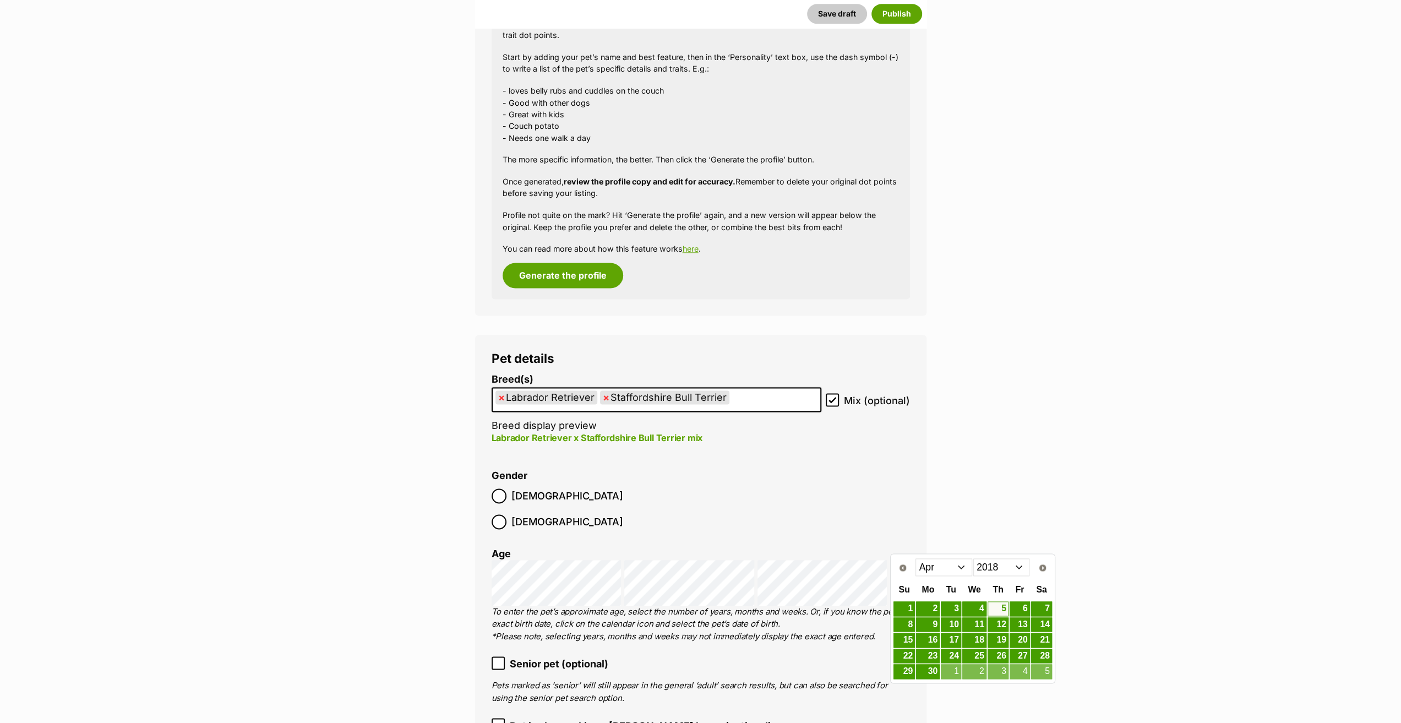
click at [977, 569] on select "2008 2009 2010 2011 2012 2013 2014 2015 2016 2017 2018 2019 2020 2021 2022 2023…" at bounding box center [1001, 567] width 57 height 18
click at [909, 657] on link "18" at bounding box center [904, 656] width 21 height 14
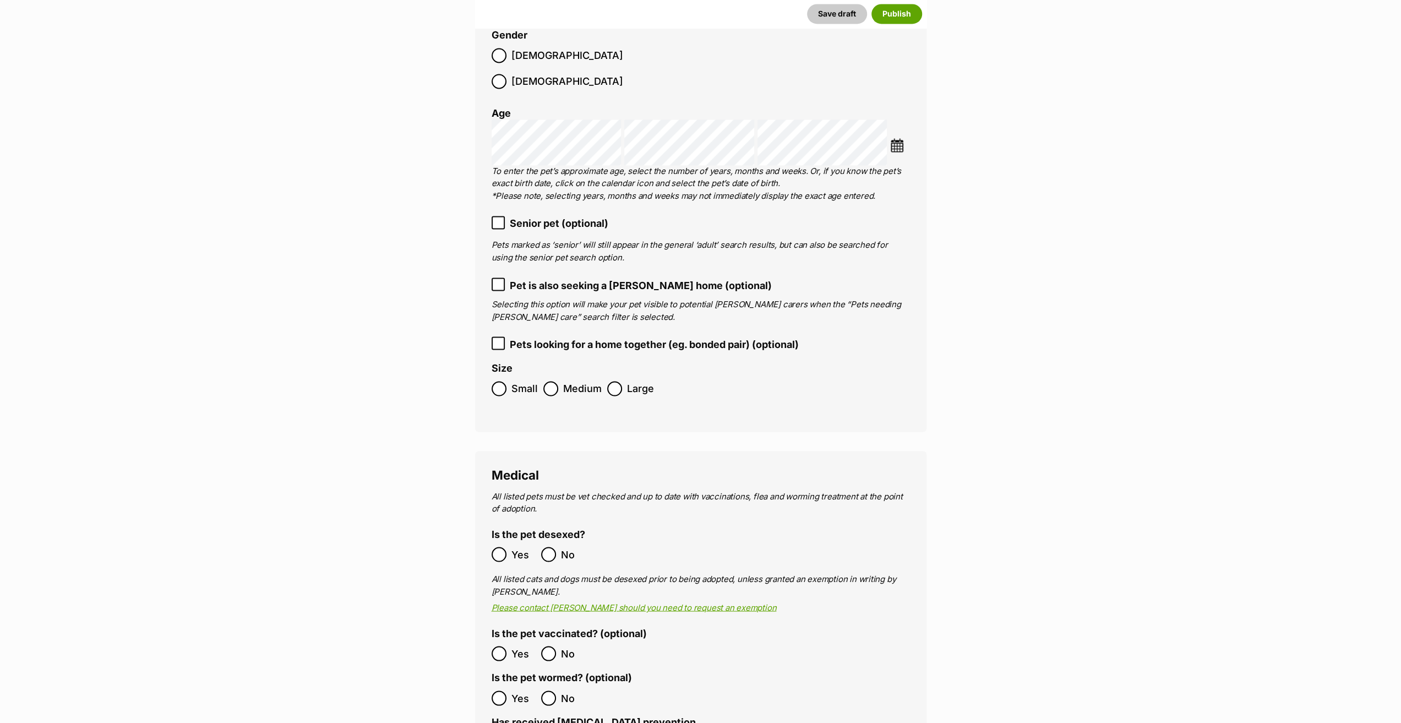
scroll to position [1707, 0]
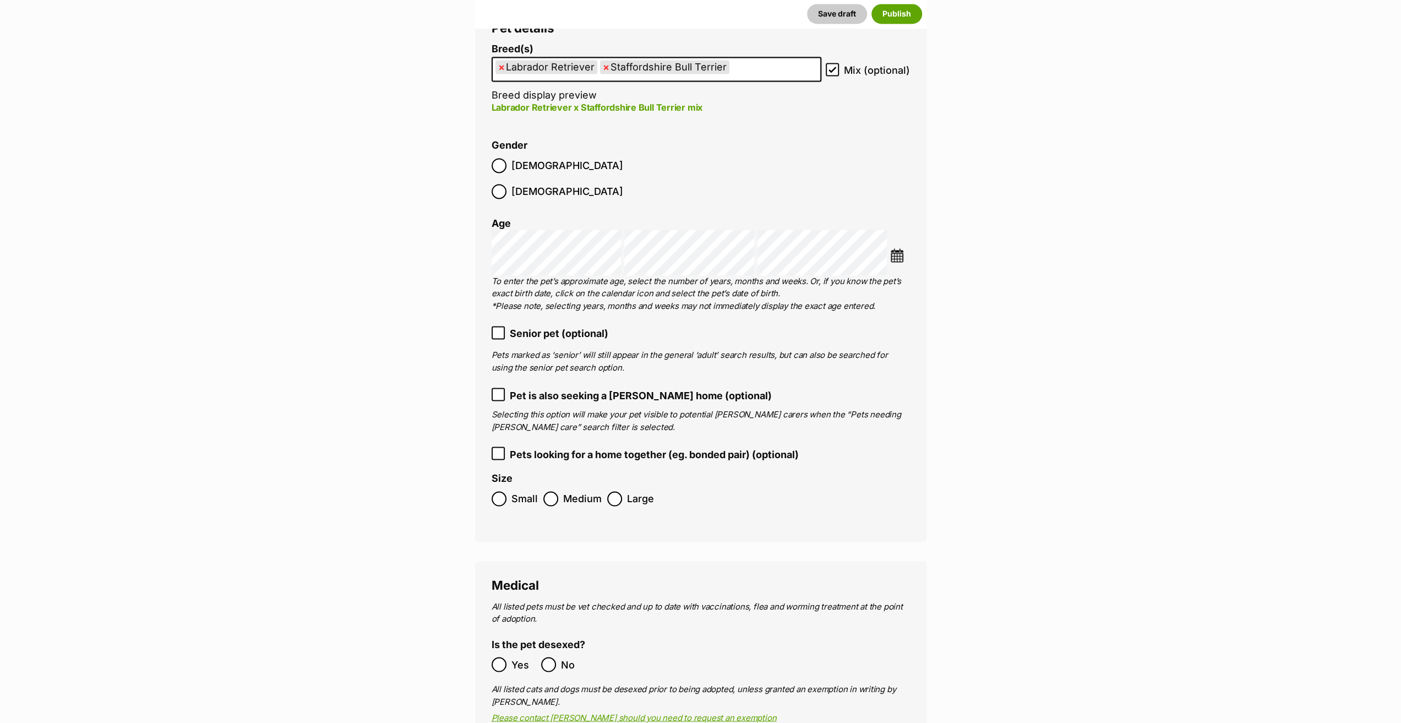
drag, startPoint x: 563, startPoint y: 464, endPoint x: 563, endPoint y: 475, distance: 11.0
click at [563, 486] on ol "Small Medium Large" at bounding box center [701, 499] width 418 height 26
click at [563, 491] on span "Medium" at bounding box center [582, 498] width 39 height 15
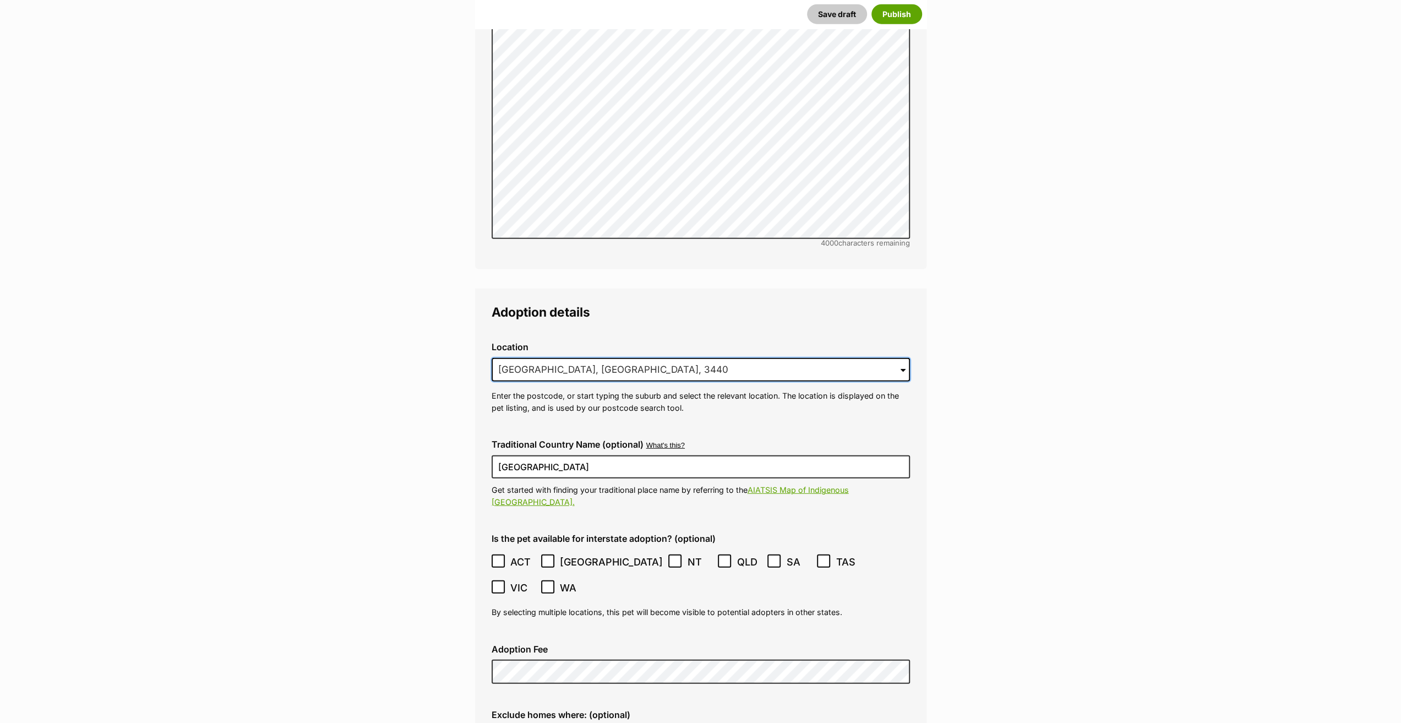
scroll to position [0, 0]
drag, startPoint x: 475, startPoint y: 344, endPoint x: 418, endPoint y: 343, distance: 57.3
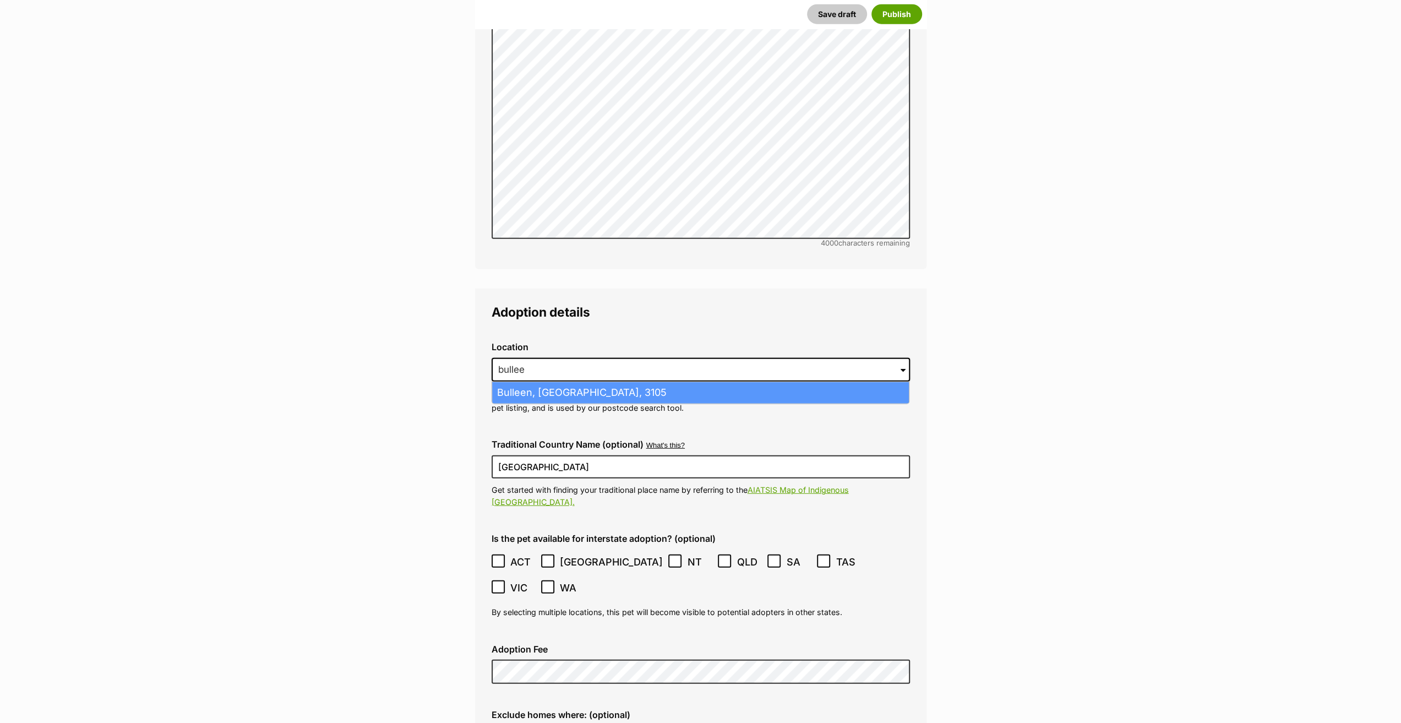
click at [545, 382] on li "Bulleen, Victoria, 3105" at bounding box center [700, 392] width 417 height 21
type input "Bulleen, Victoria, 3105"
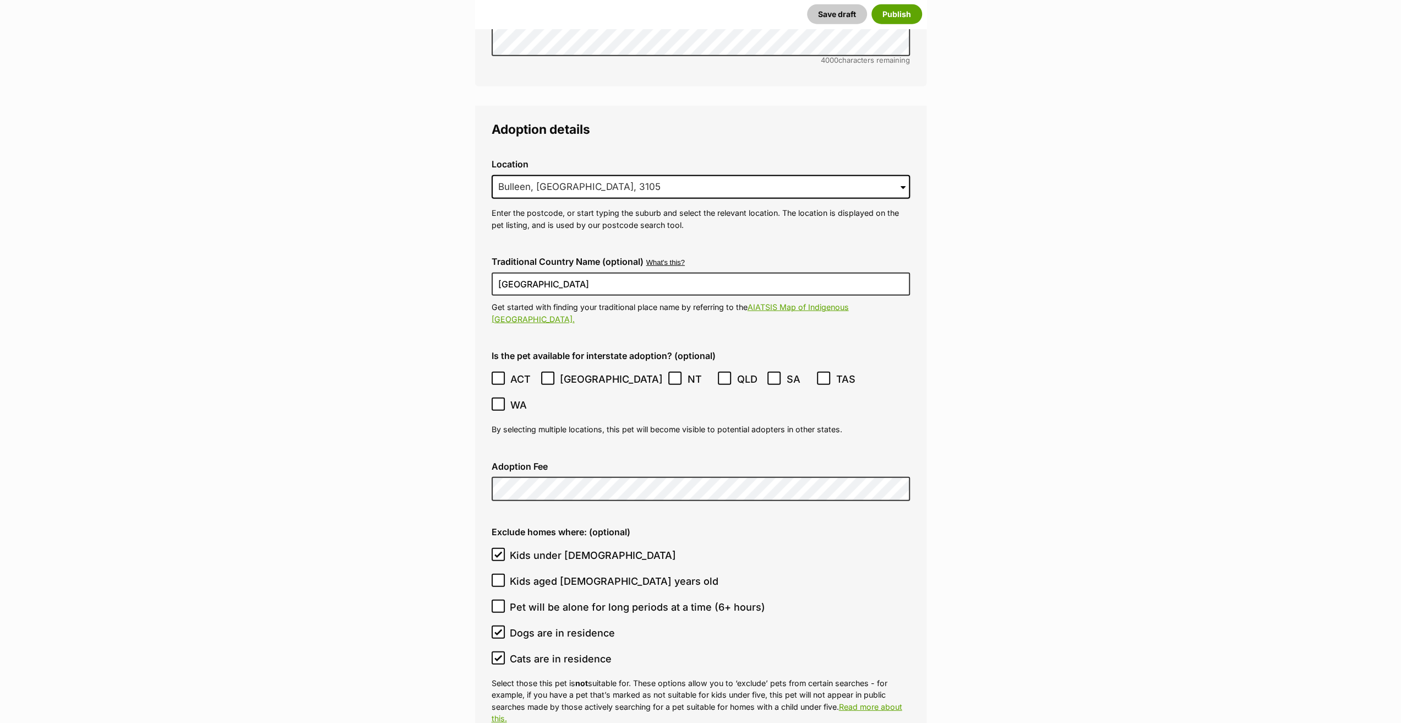
scroll to position [2918, 0]
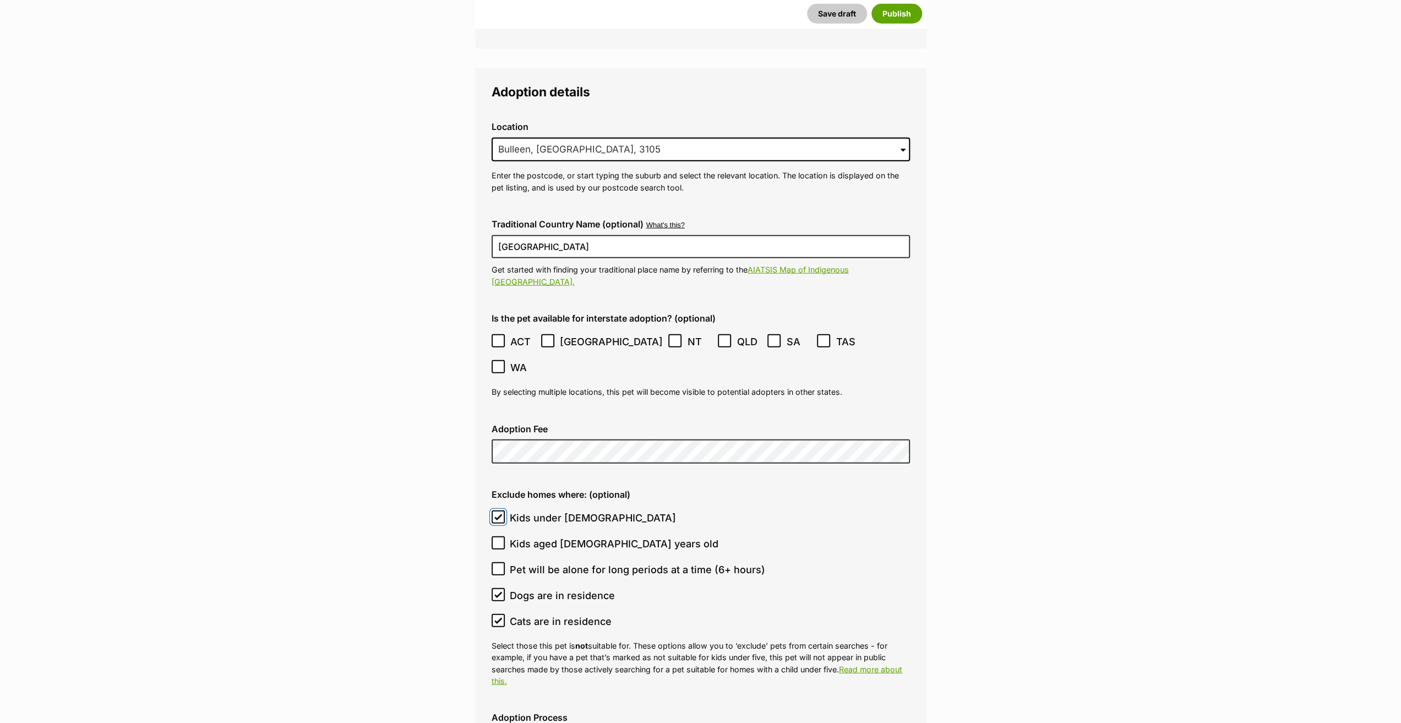
click at [498, 510] on input "Kids under [DEMOGRAPHIC_DATA]" at bounding box center [498, 516] width 13 height 13
checkbox input "false"
click at [499, 588] on span at bounding box center [498, 595] width 13 height 15
click at [499, 588] on input "Dogs are in residence" at bounding box center [498, 594] width 13 height 13
checkbox input "false"
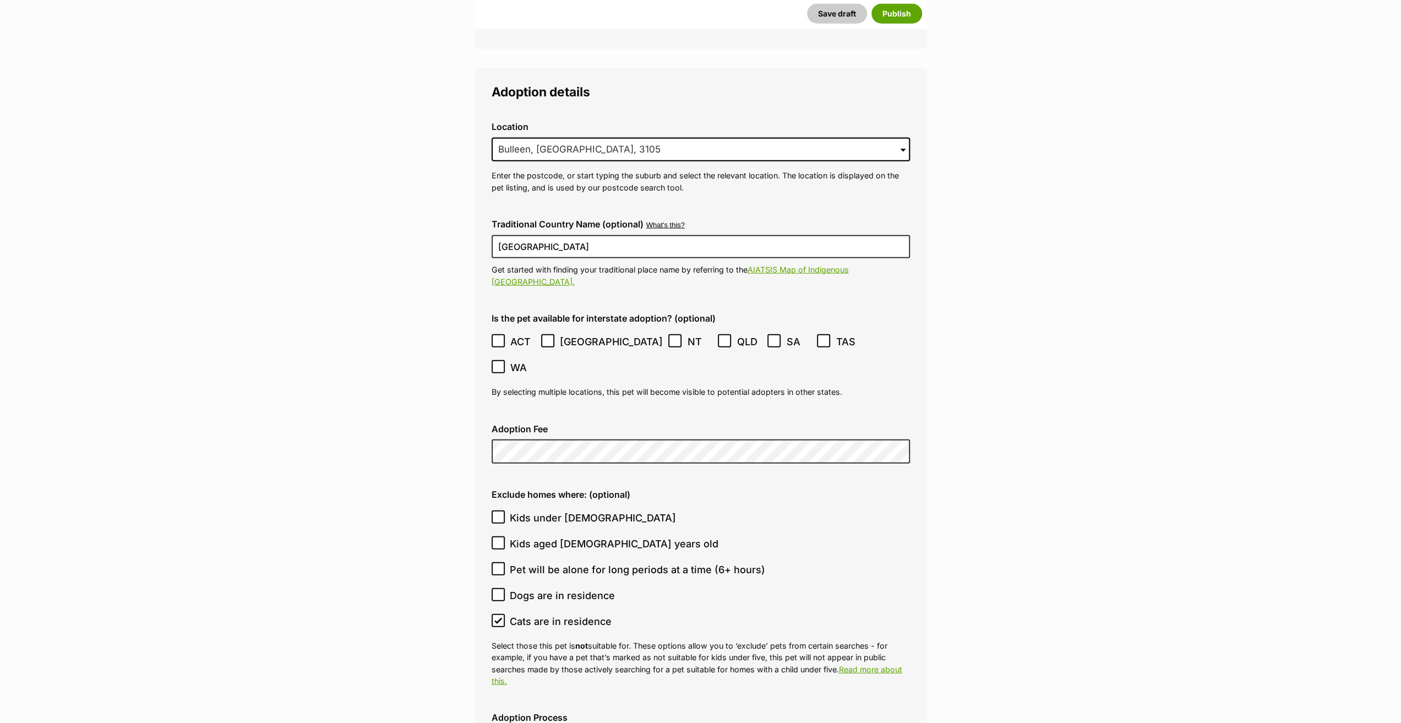
click at [498, 617] on icon at bounding box center [498, 621] width 8 height 8
click at [498, 614] on input "Cats are in residence" at bounding box center [498, 620] width 13 height 13
checkbox input "false"
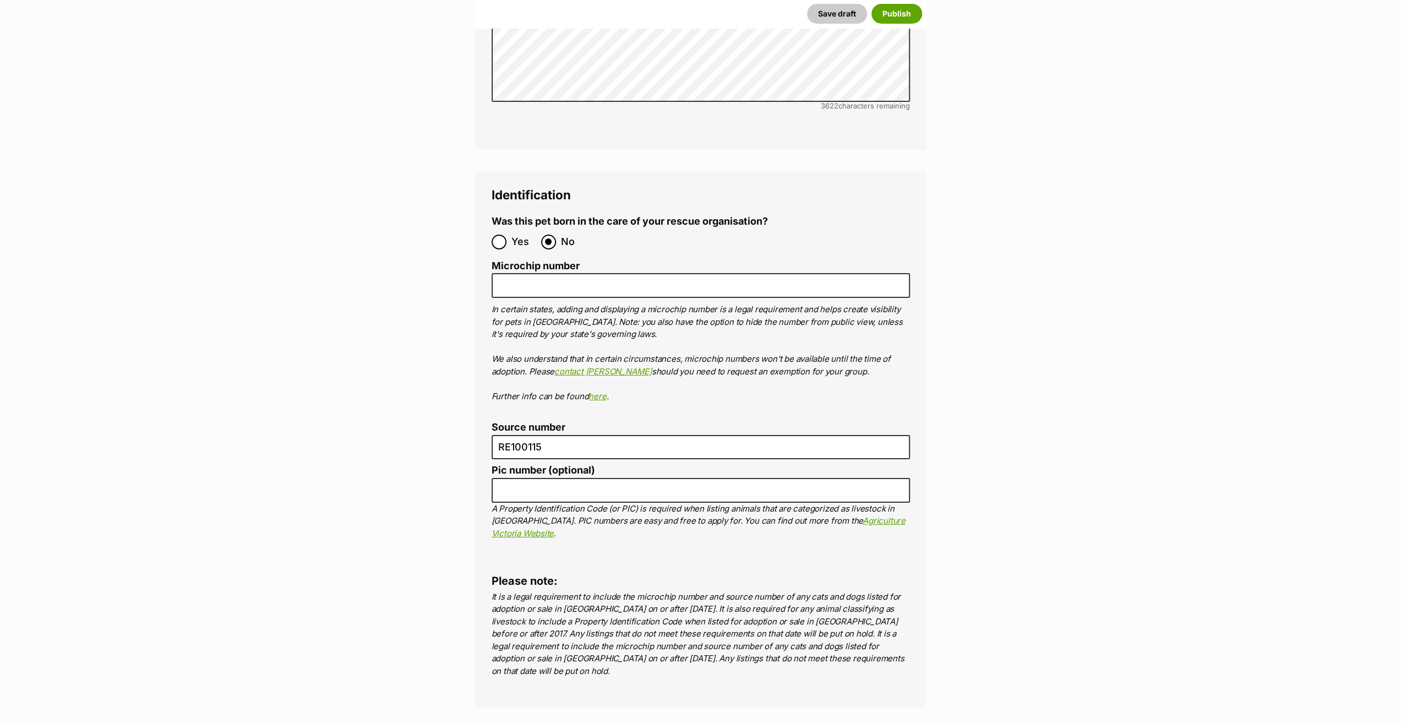
scroll to position [3854, 0]
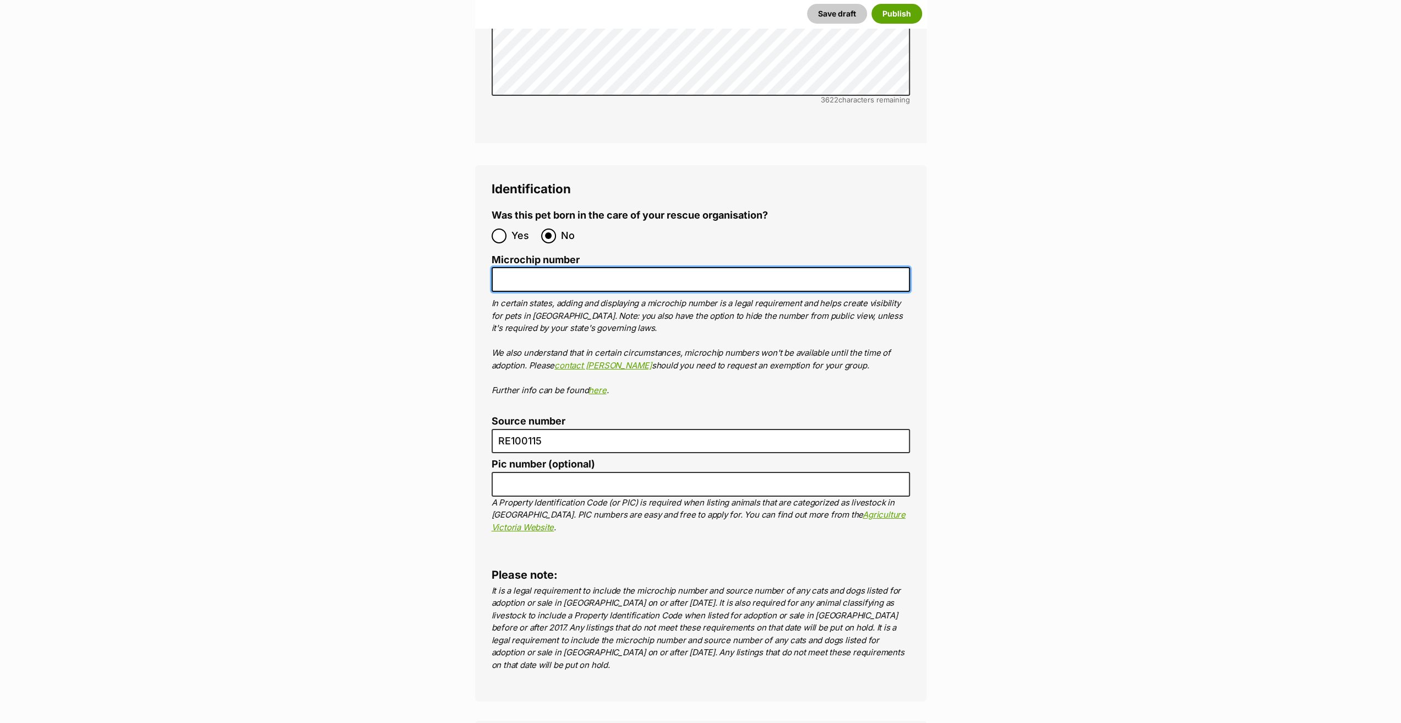
paste input "982091065077203"
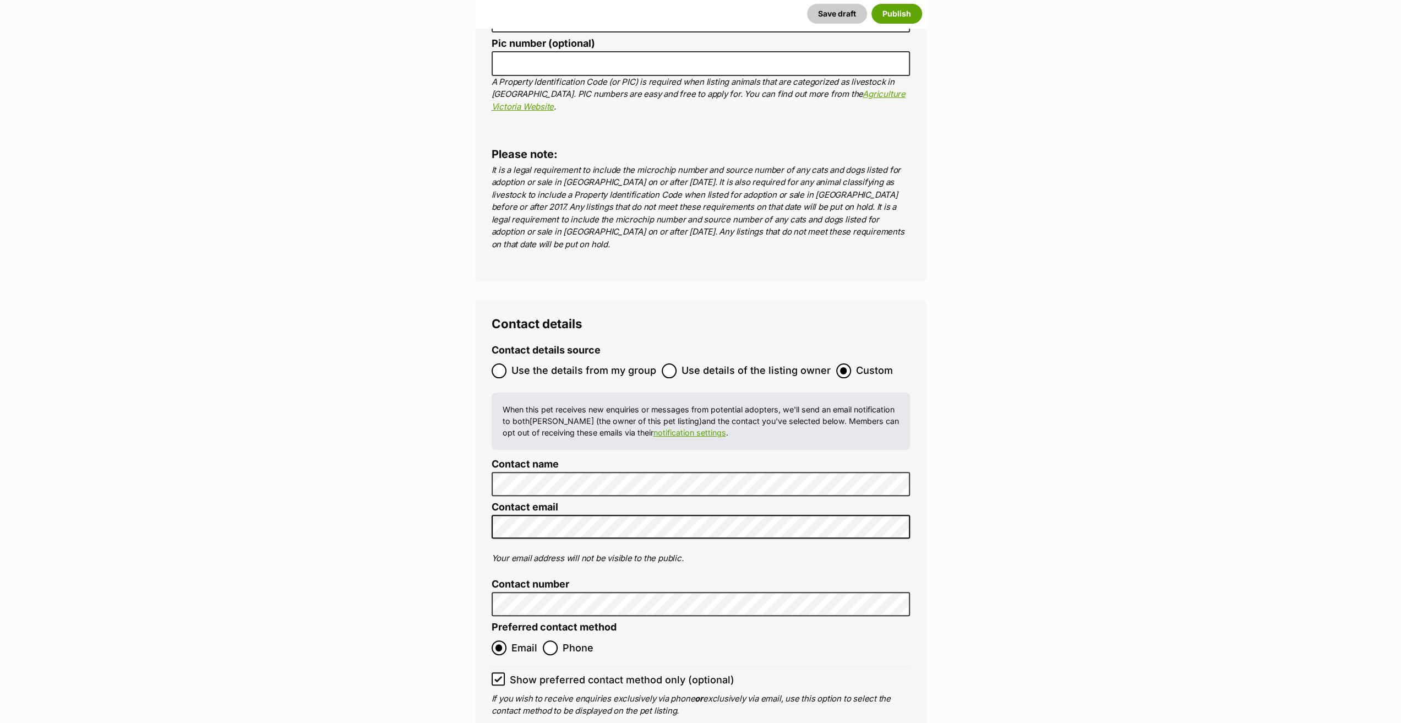
scroll to position [4295, 0]
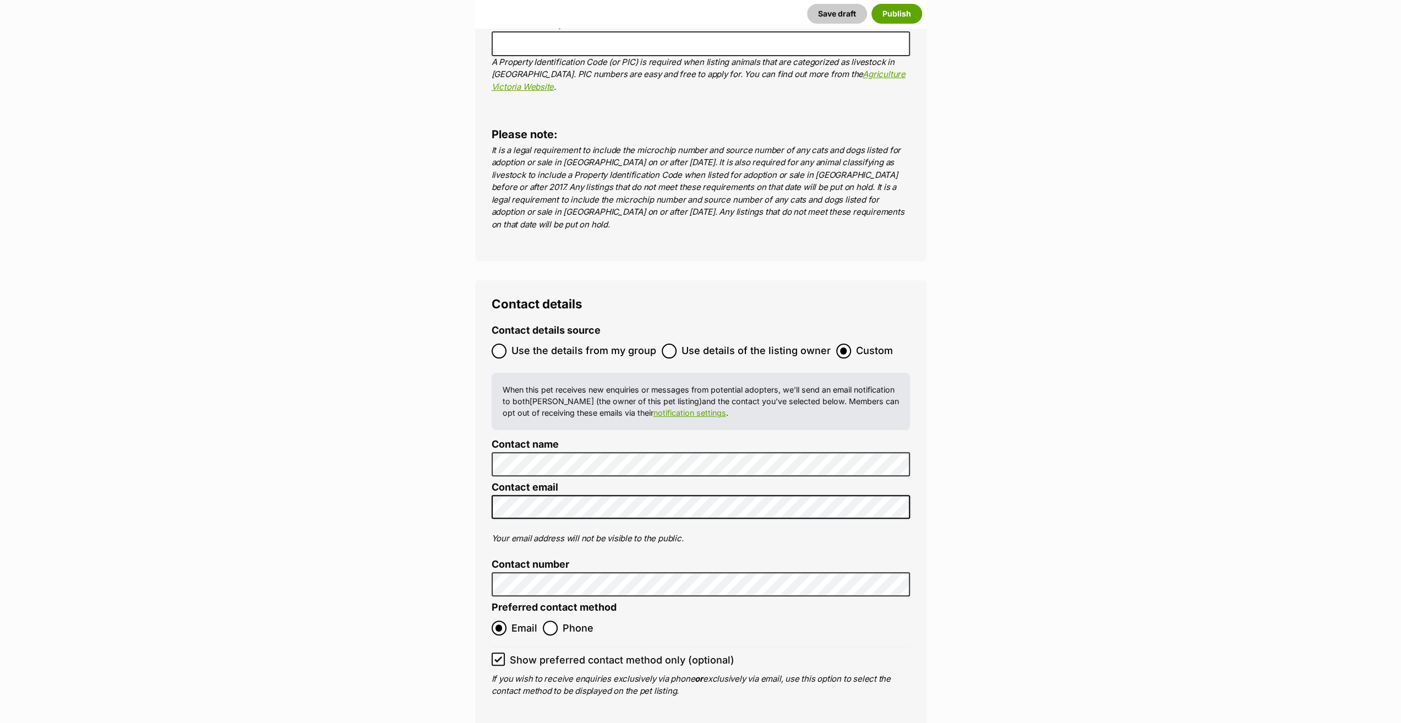
type input "982091065077203"
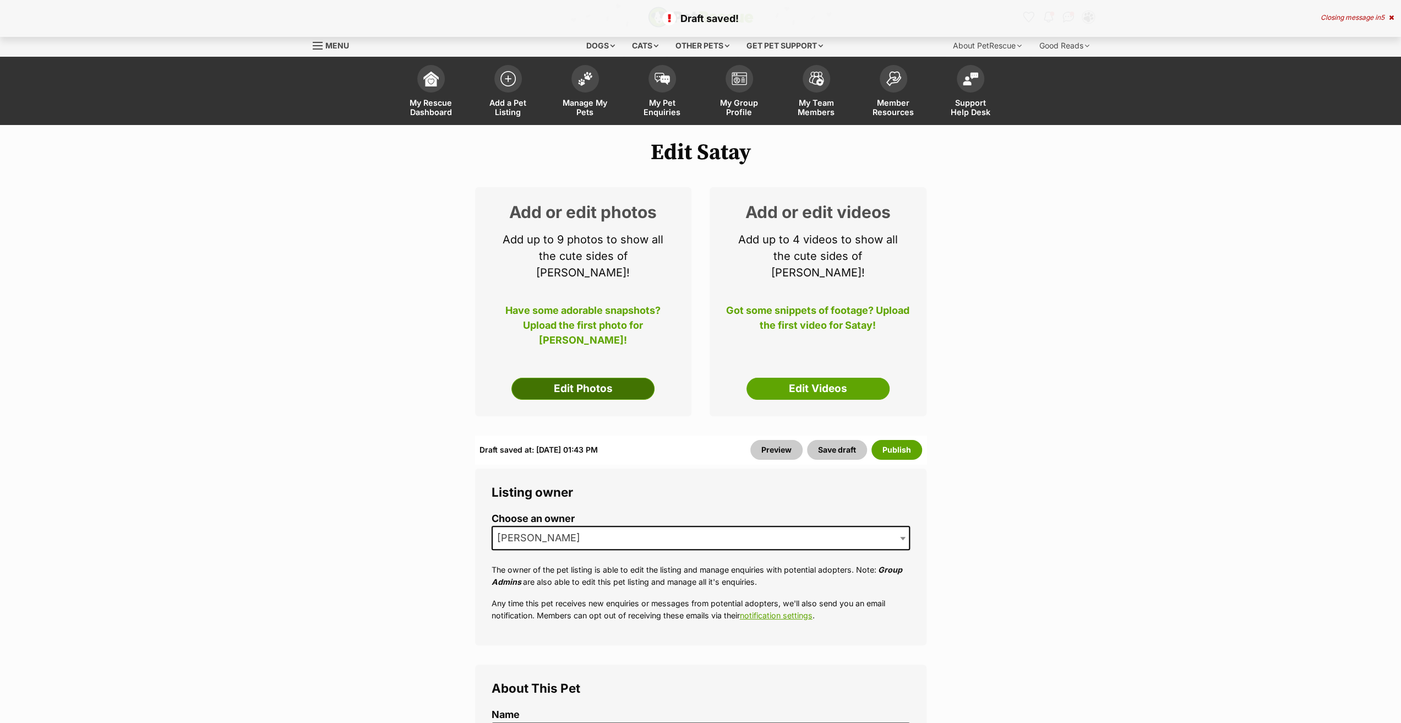
click at [599, 378] on link "Edit Photos" at bounding box center [583, 389] width 143 height 22
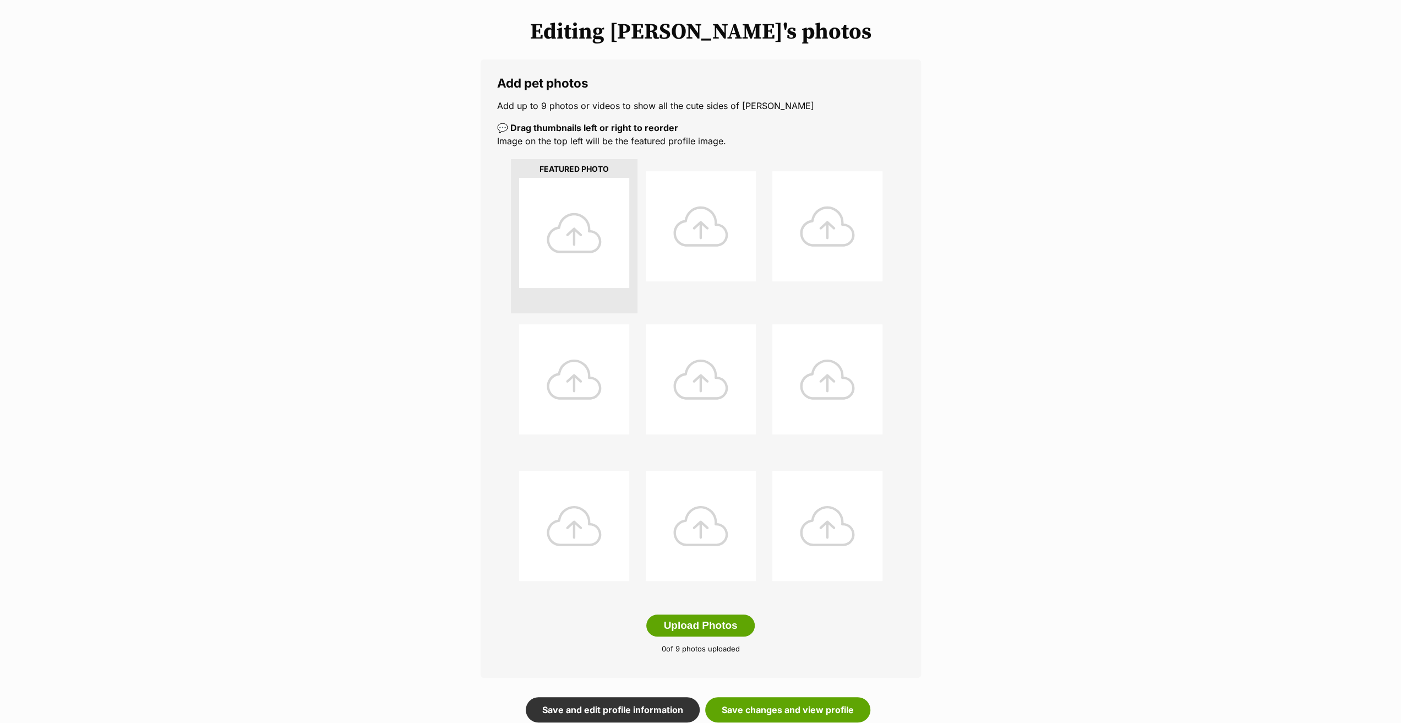
scroll to position [330, 0]
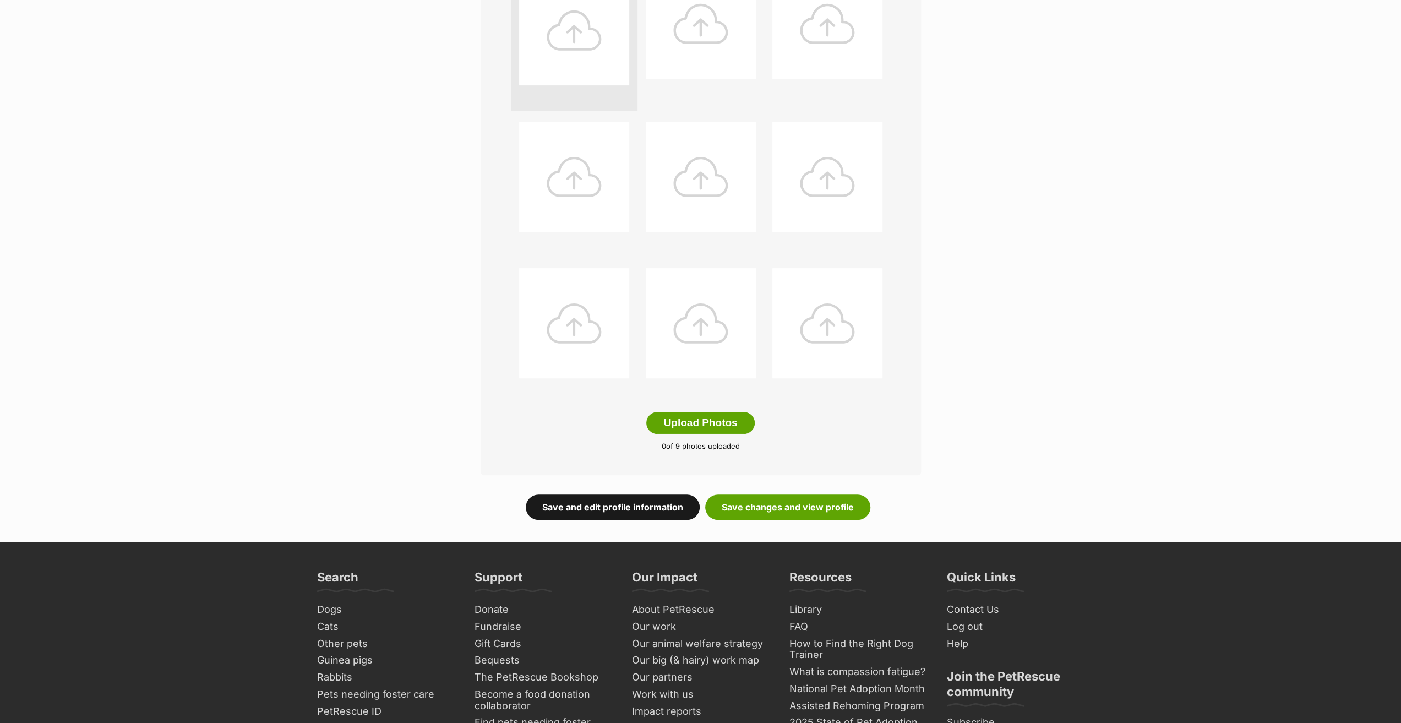
click at [618, 513] on link "Save and edit profile information" at bounding box center [613, 506] width 174 height 25
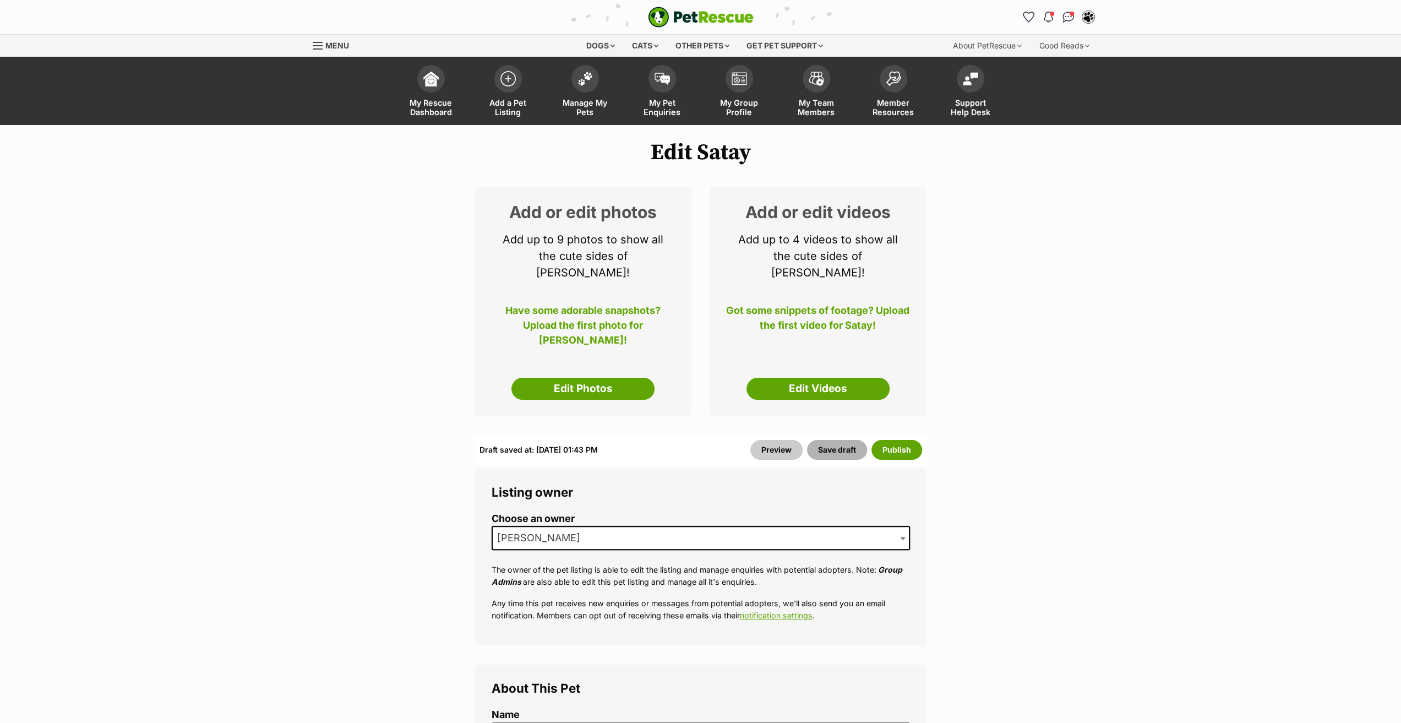
click at [830, 440] on button "Save draft" at bounding box center [837, 450] width 60 height 20
drag, startPoint x: 828, startPoint y: 434, endPoint x: 836, endPoint y: 430, distance: 8.9
click at [829, 440] on button "Save draft" at bounding box center [837, 450] width 60 height 20
click at [580, 101] on span "Manage My Pets" at bounding box center [586, 107] width 50 height 19
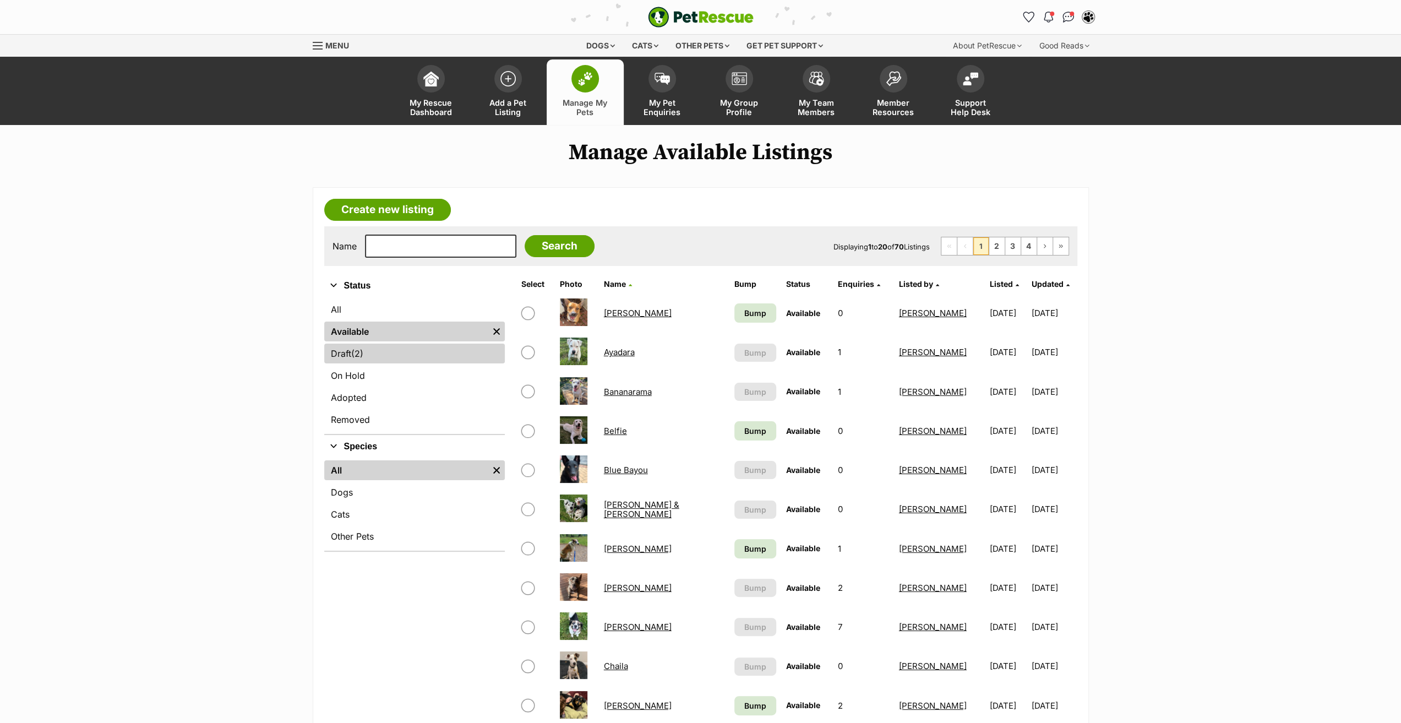
click at [344, 356] on link "Draft (2) Items" at bounding box center [414, 354] width 181 height 20
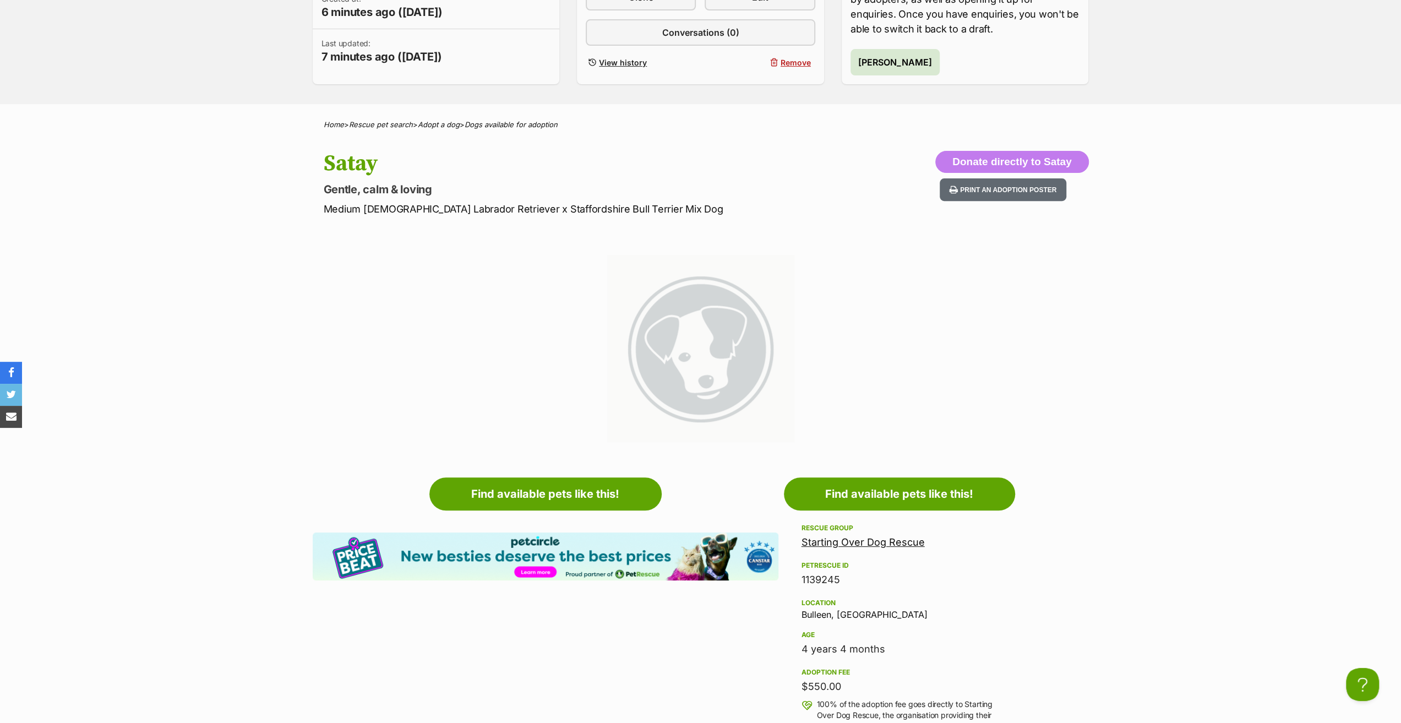
scroll to position [55, 0]
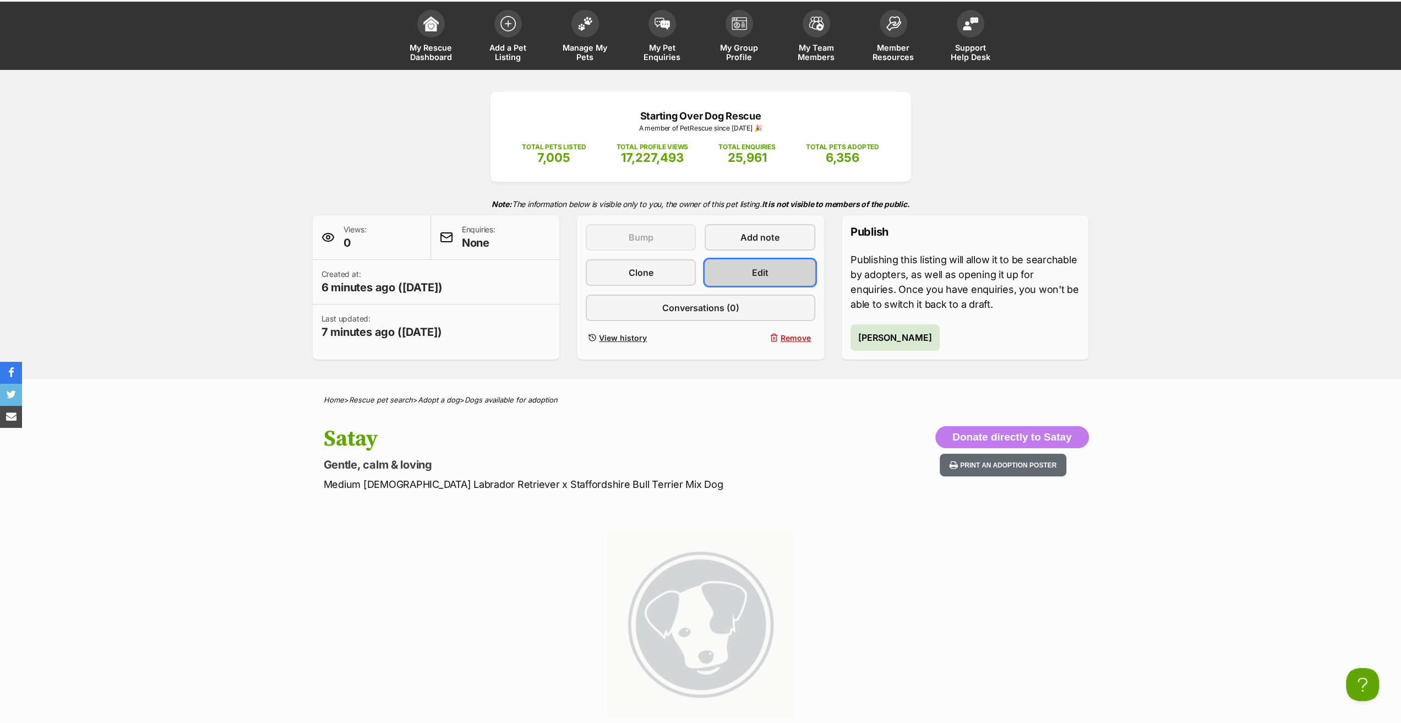
click at [744, 270] on link "Edit" at bounding box center [760, 272] width 110 height 26
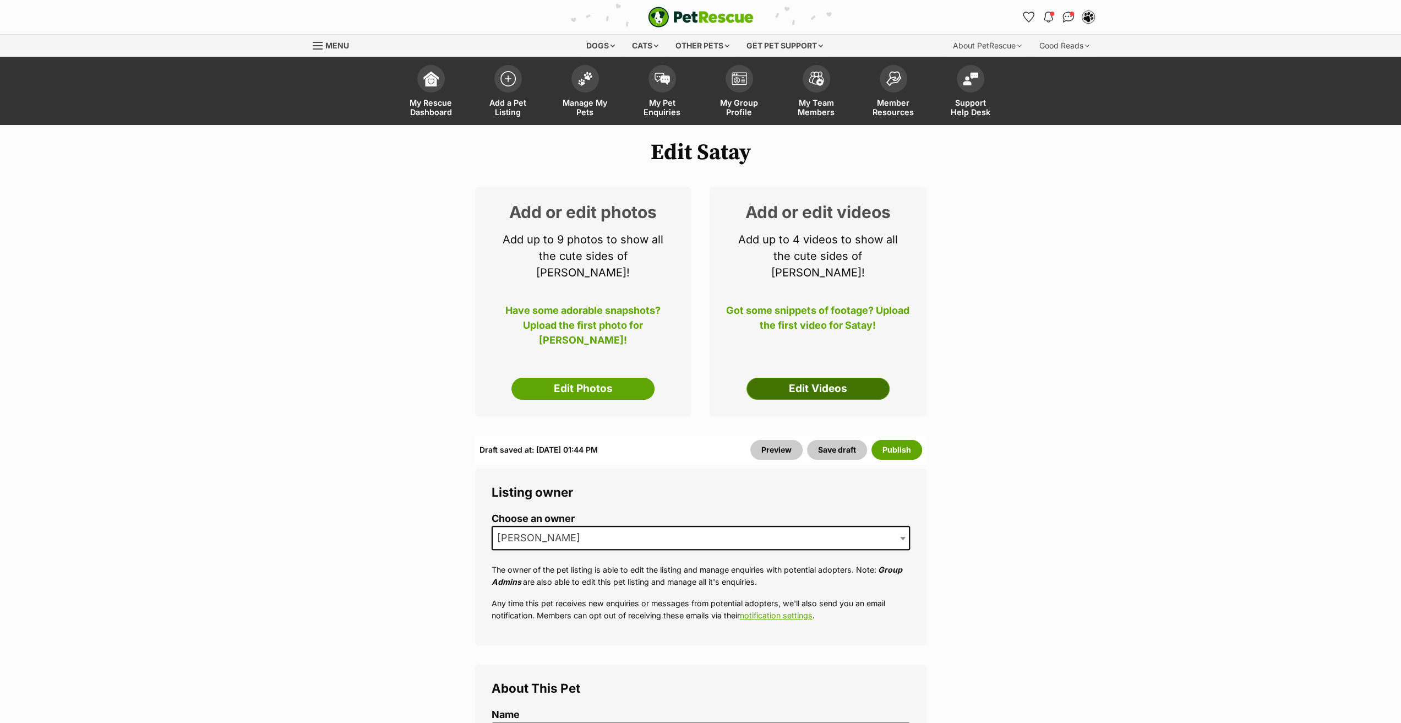
click at [795, 378] on link "Edit Videos" at bounding box center [818, 389] width 143 height 22
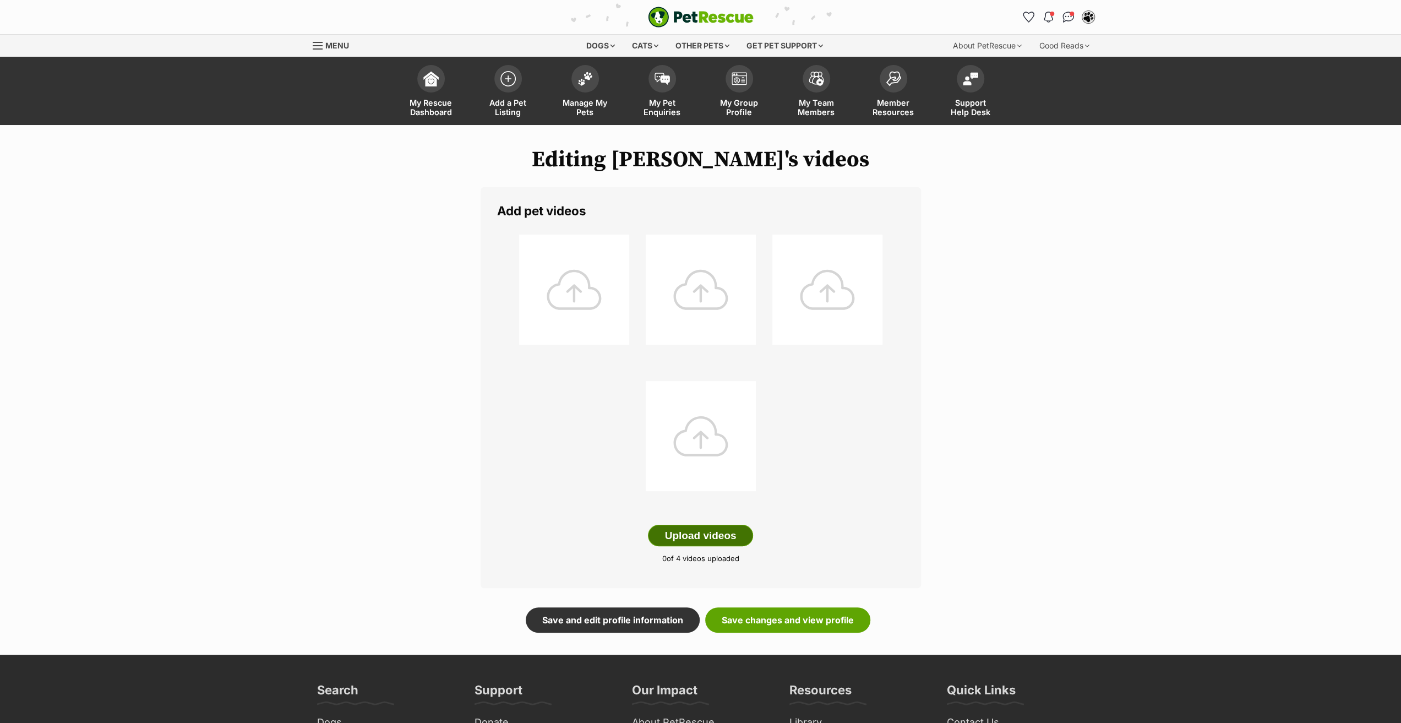
click at [709, 530] on button "Upload videos" at bounding box center [701, 536] width 106 height 22
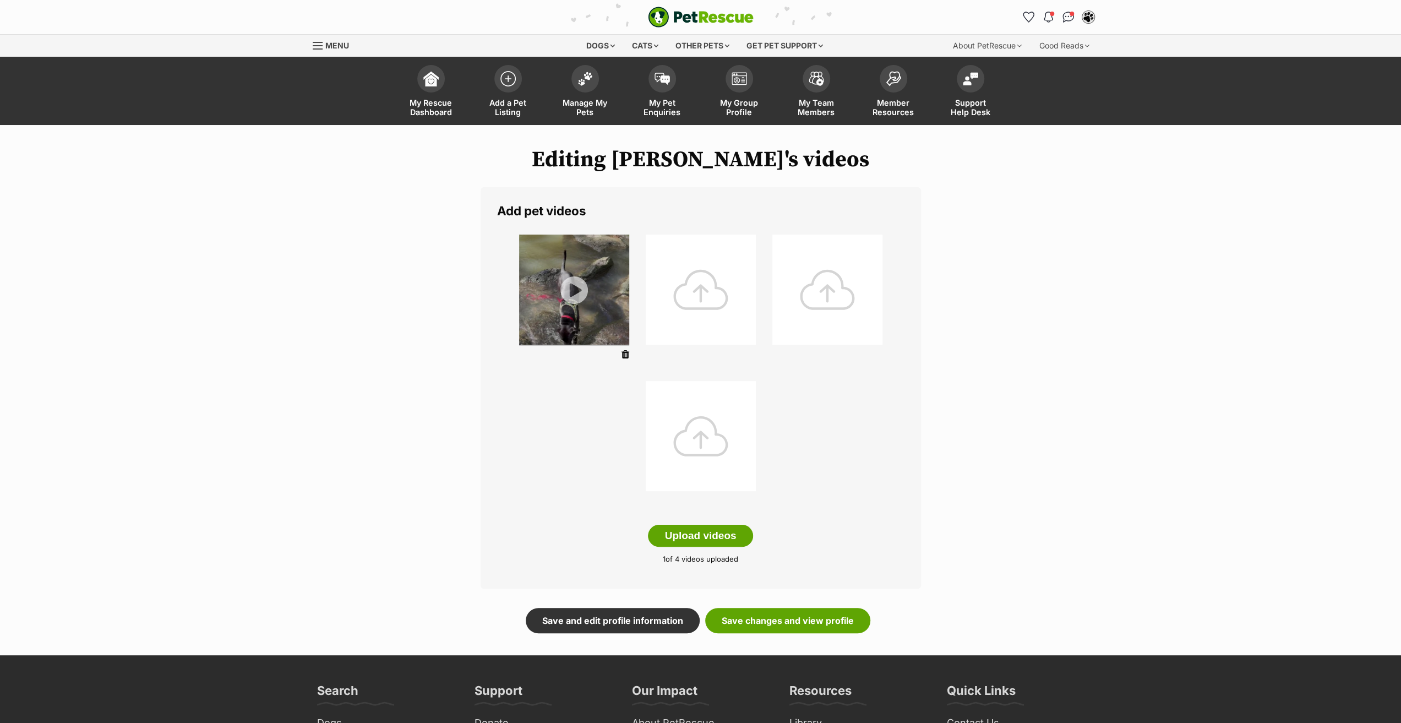
click at [577, 290] on img at bounding box center [574, 290] width 110 height 110
click at [574, 289] on img at bounding box center [574, 290] width 110 height 110
click at [588, 624] on link "Save and edit profile information" at bounding box center [613, 620] width 174 height 25
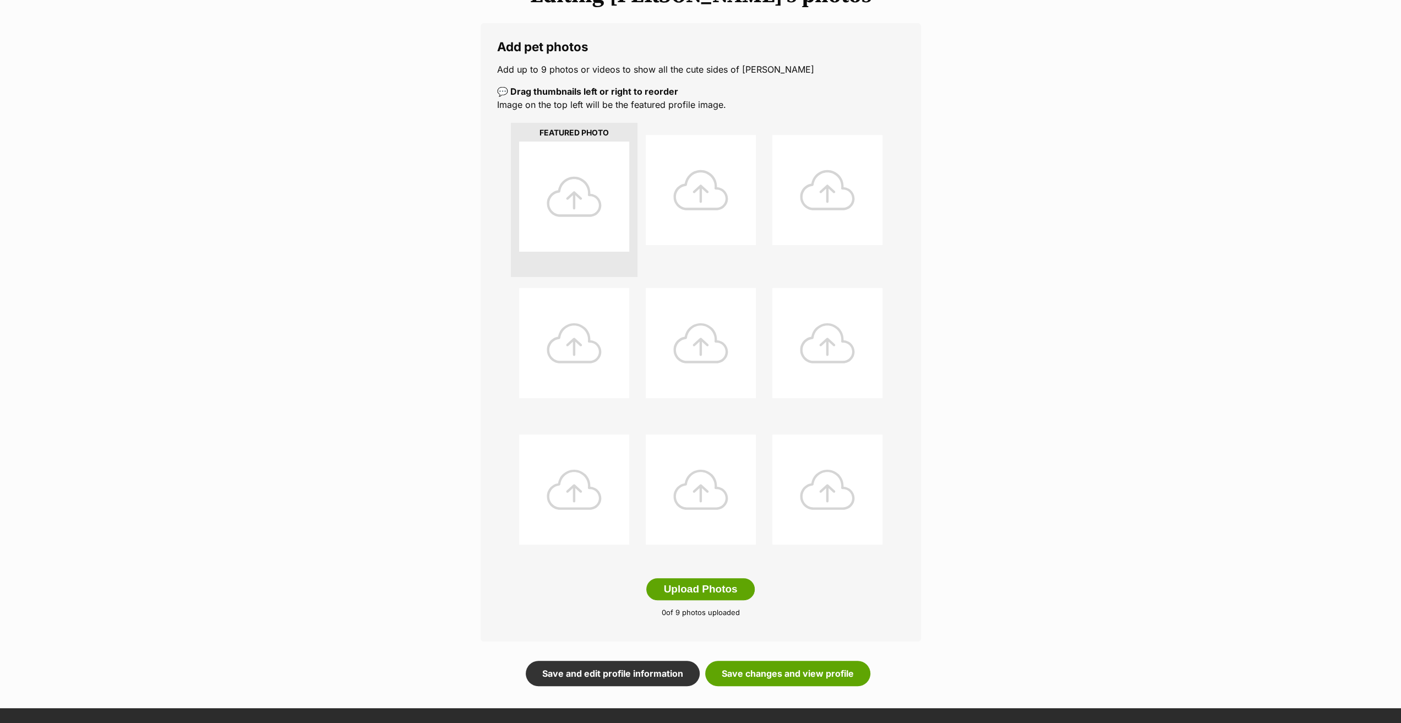
scroll to position [275, 0]
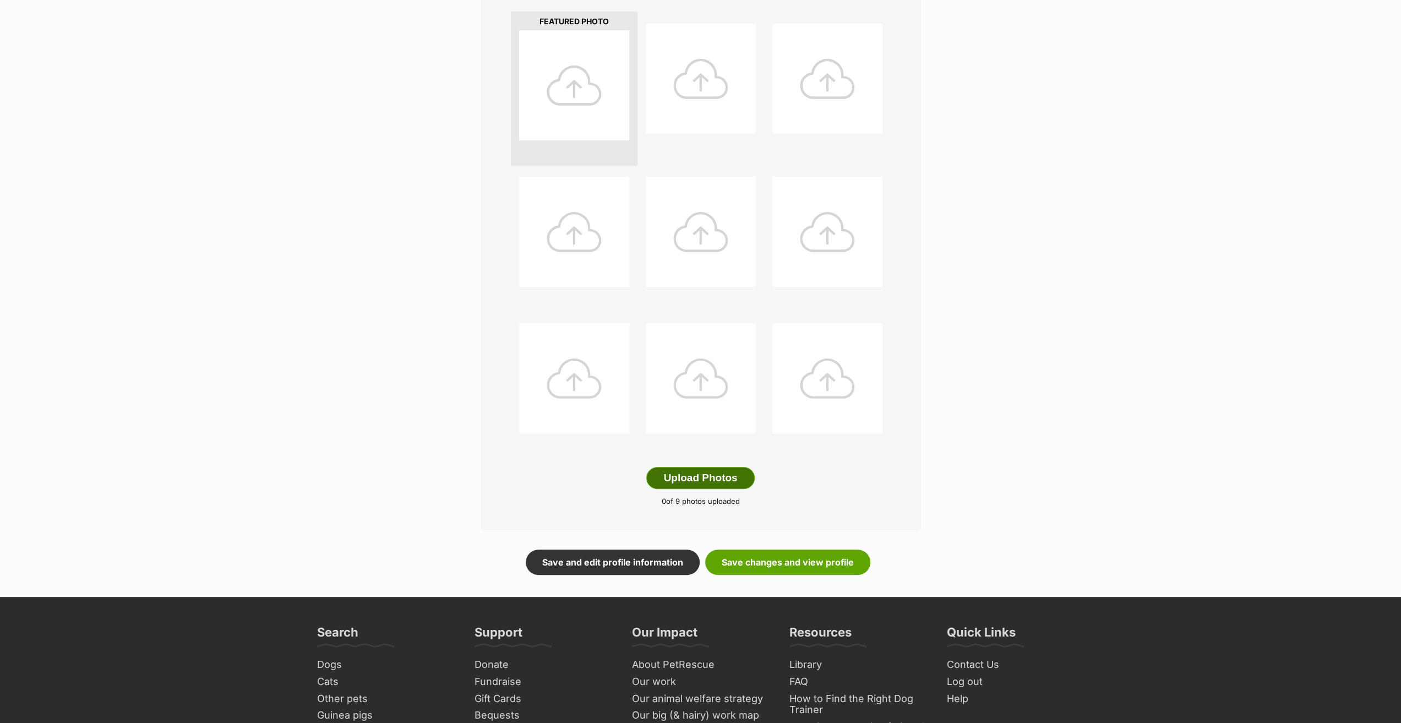
click at [699, 484] on button "Upload Photos" at bounding box center [700, 478] width 108 height 22
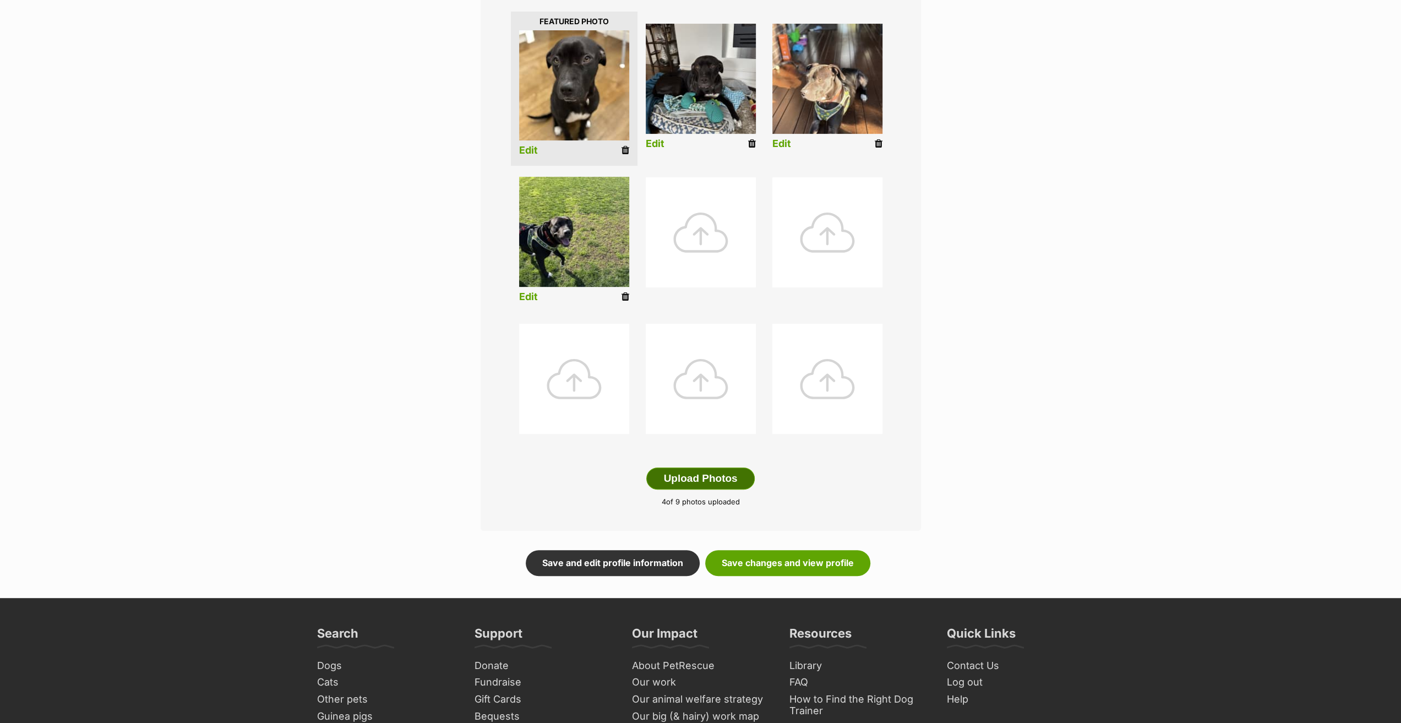
click at [716, 481] on button "Upload Photos" at bounding box center [700, 478] width 108 height 22
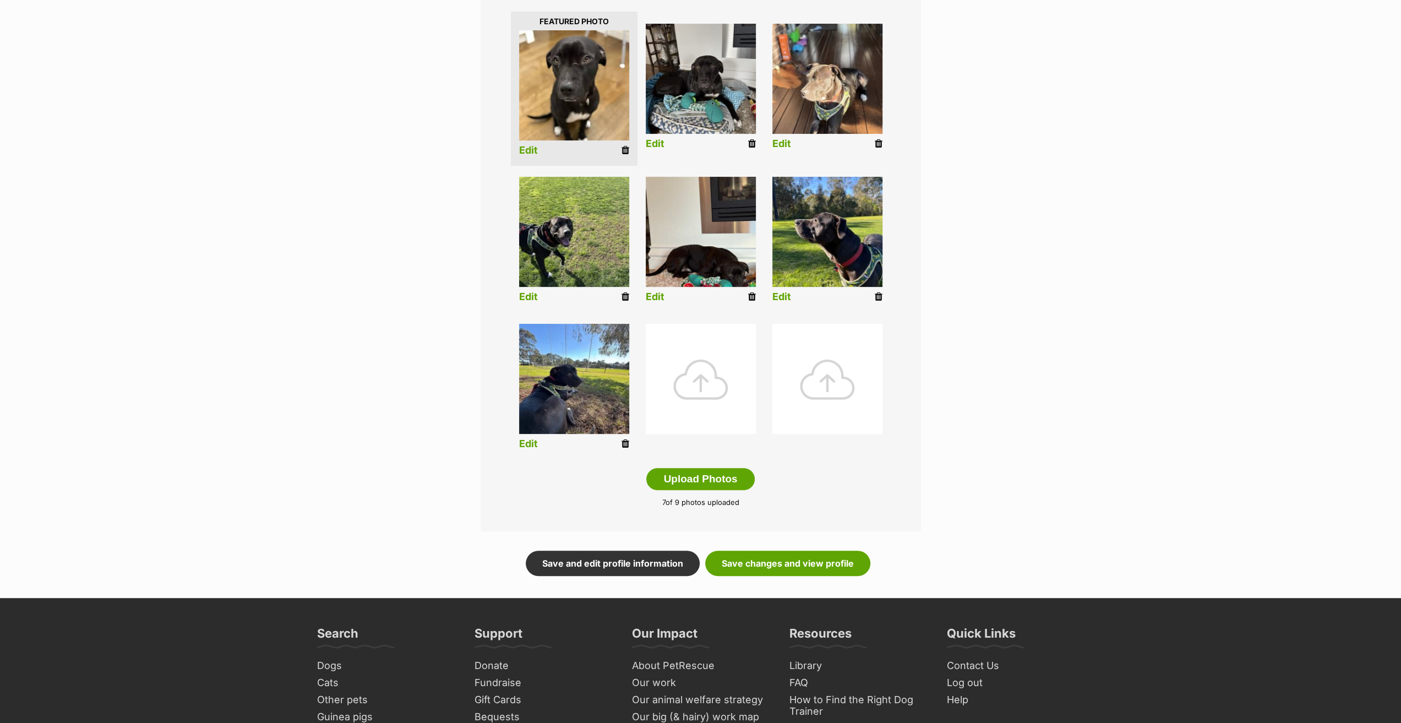
click at [525, 297] on link "Edit" at bounding box center [528, 297] width 19 height 12
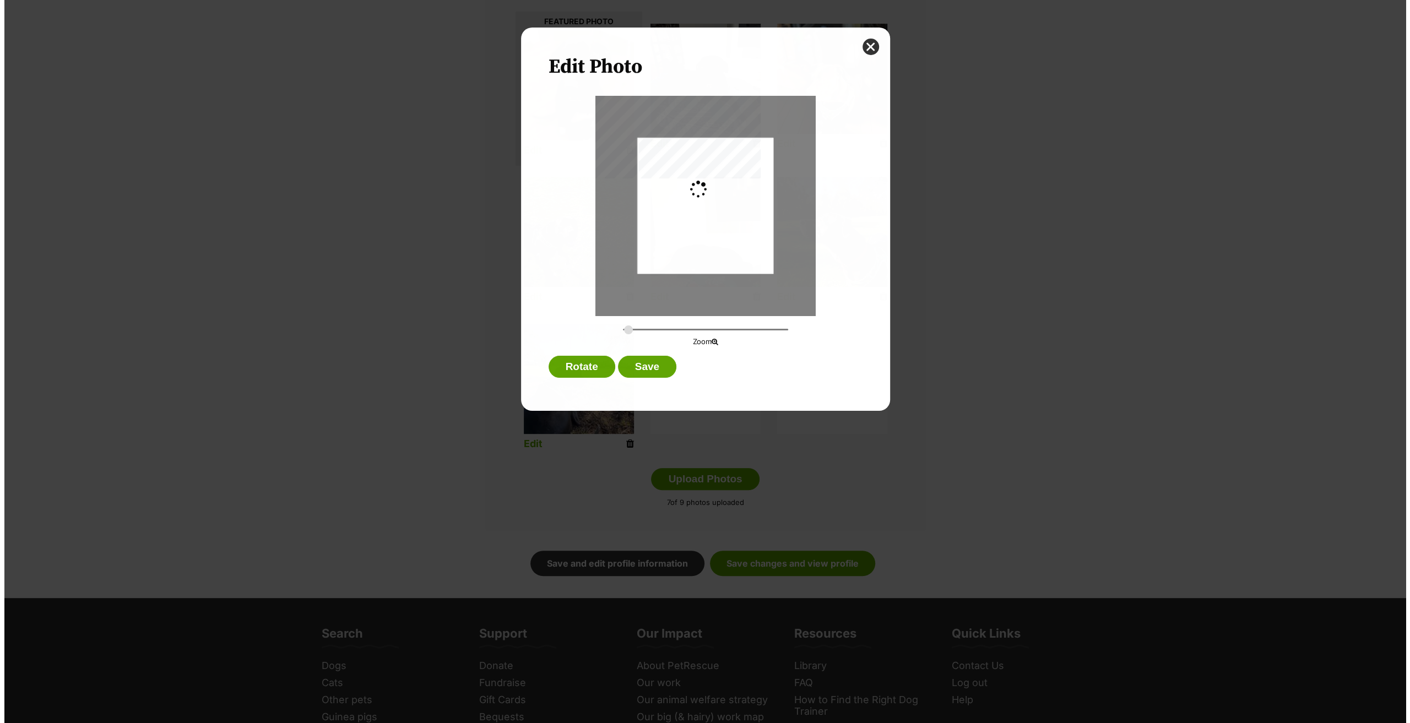
scroll to position [0, 0]
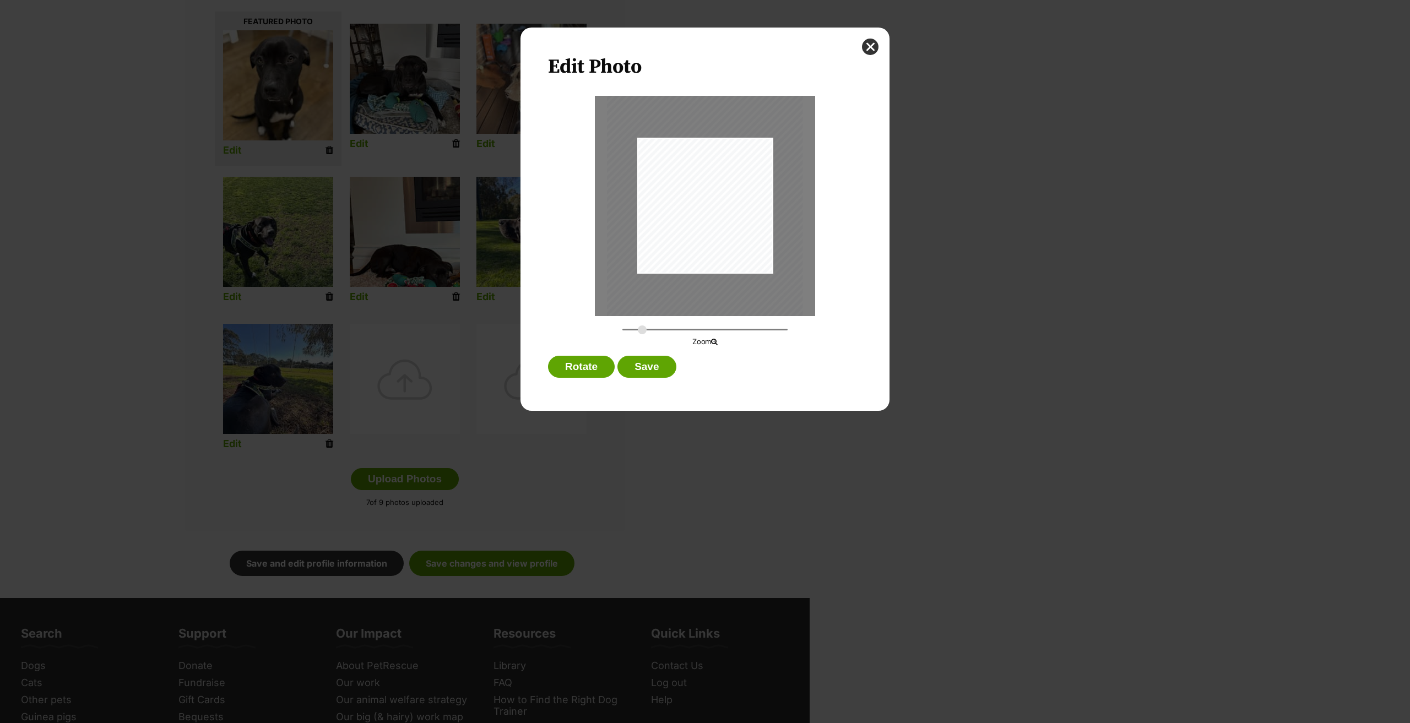
drag, startPoint x: 624, startPoint y: 330, endPoint x: 642, endPoint y: 334, distance: 18.0
type input "0.3952"
click at [642, 334] on input "Dialog Window - Close (Press escape to close)" at bounding box center [704, 329] width 165 height 10
drag, startPoint x: 693, startPoint y: 225, endPoint x: 736, endPoint y: 236, distance: 44.9
click at [736, 236] on div "Dialog Window - Close (Press escape to close)" at bounding box center [735, 216] width 196 height 261
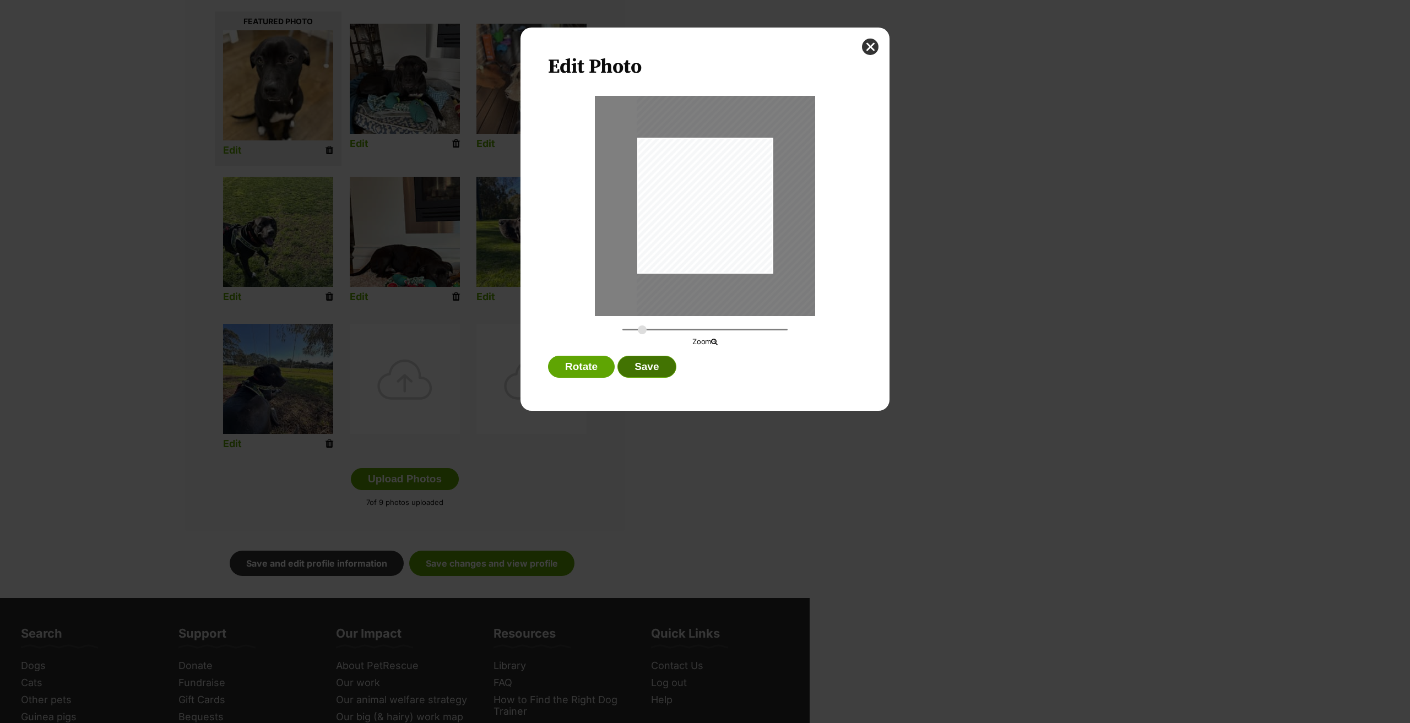
click at [650, 375] on button "Save" at bounding box center [646, 367] width 58 height 22
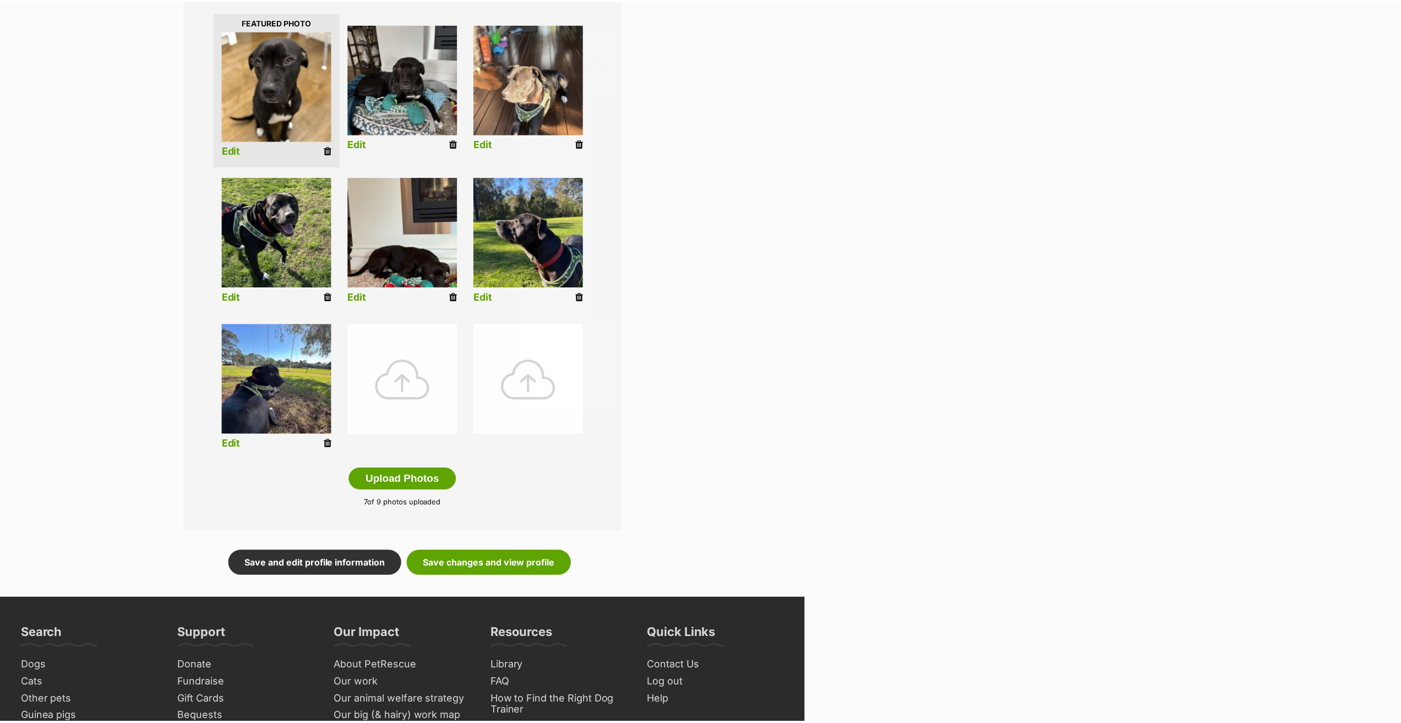
scroll to position [275, 0]
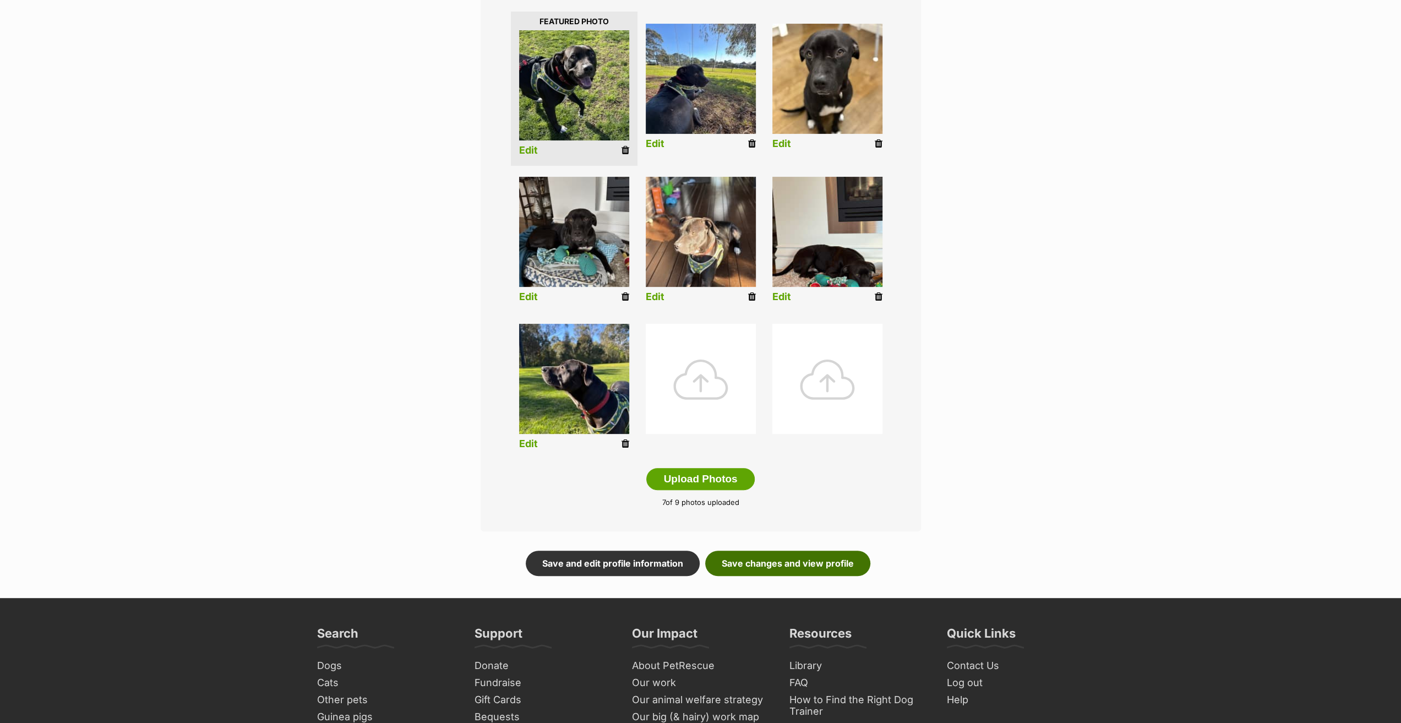
click at [782, 567] on link "Save changes and view profile" at bounding box center [787, 563] width 165 height 25
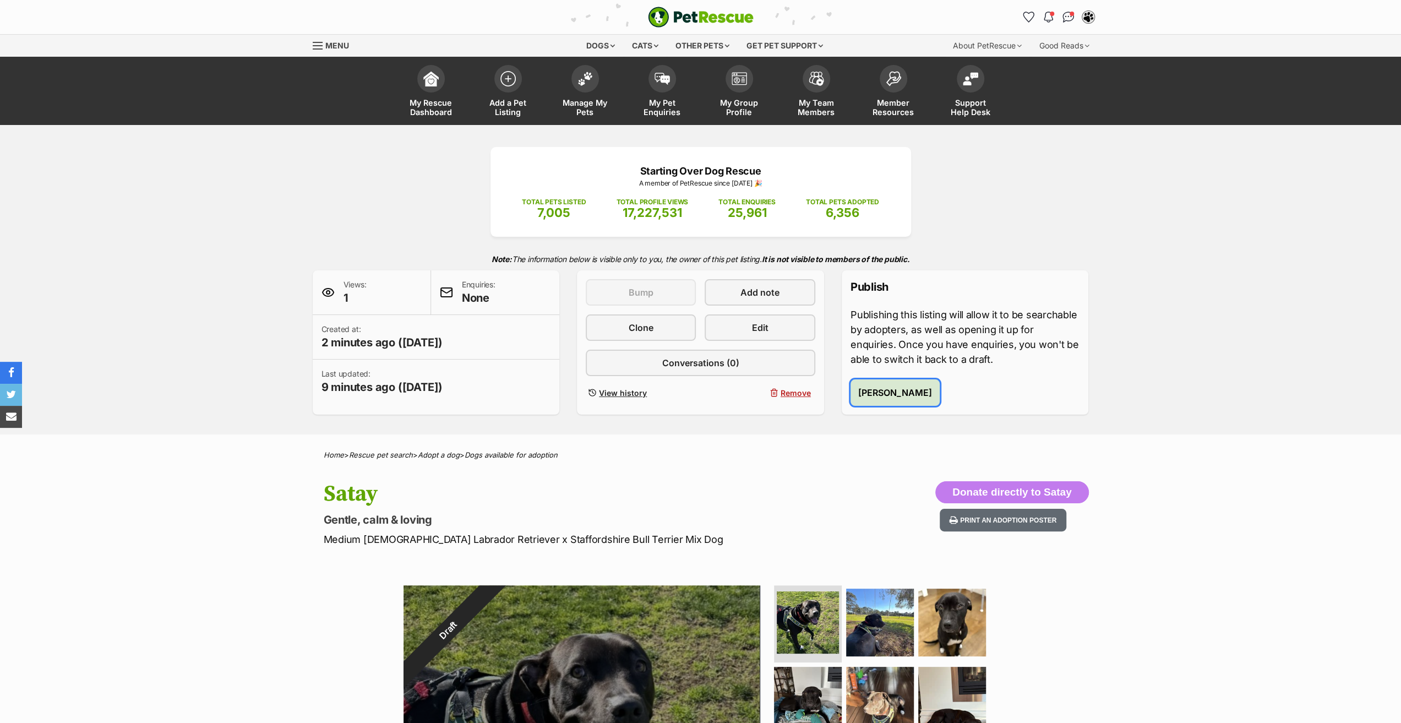
click at [898, 396] on span "Publish Satay" at bounding box center [895, 392] width 74 height 13
